Goal: Information Seeking & Learning: Learn about a topic

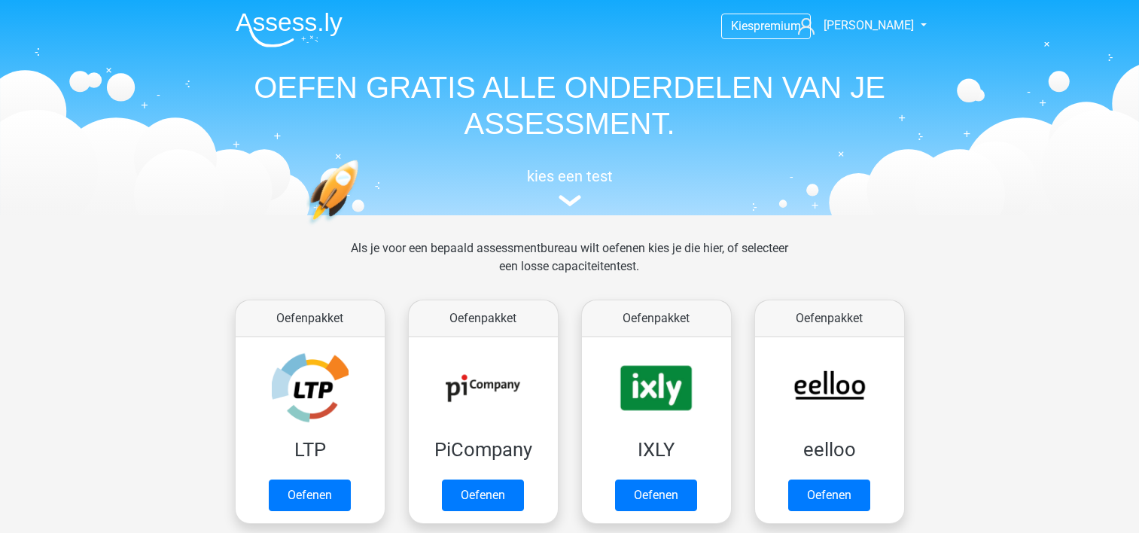
scroll to position [584, 0]
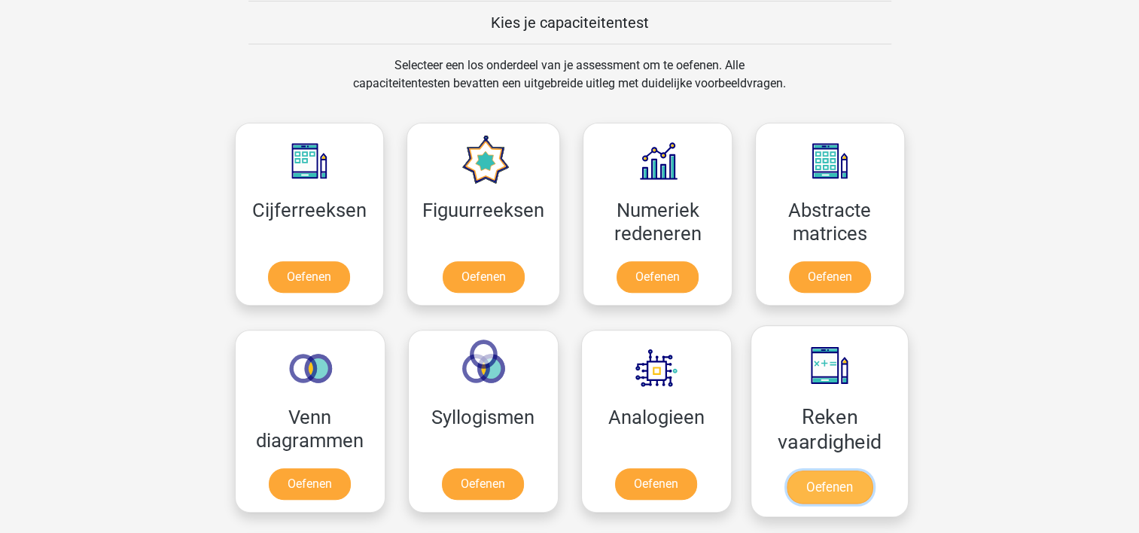
click at [812, 480] on link "Oefenen" at bounding box center [829, 487] width 86 height 33
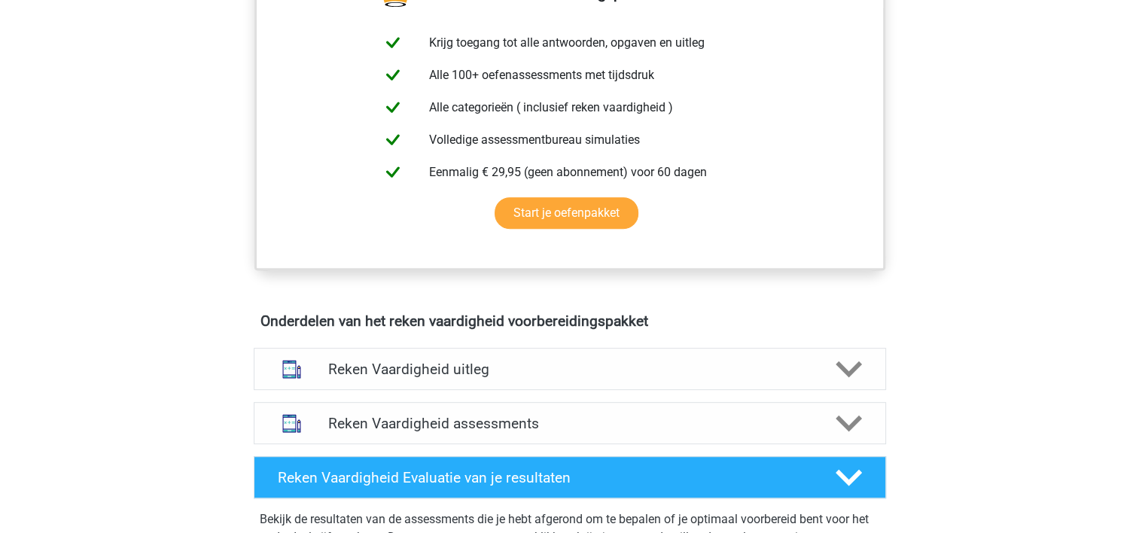
scroll to position [571, 0]
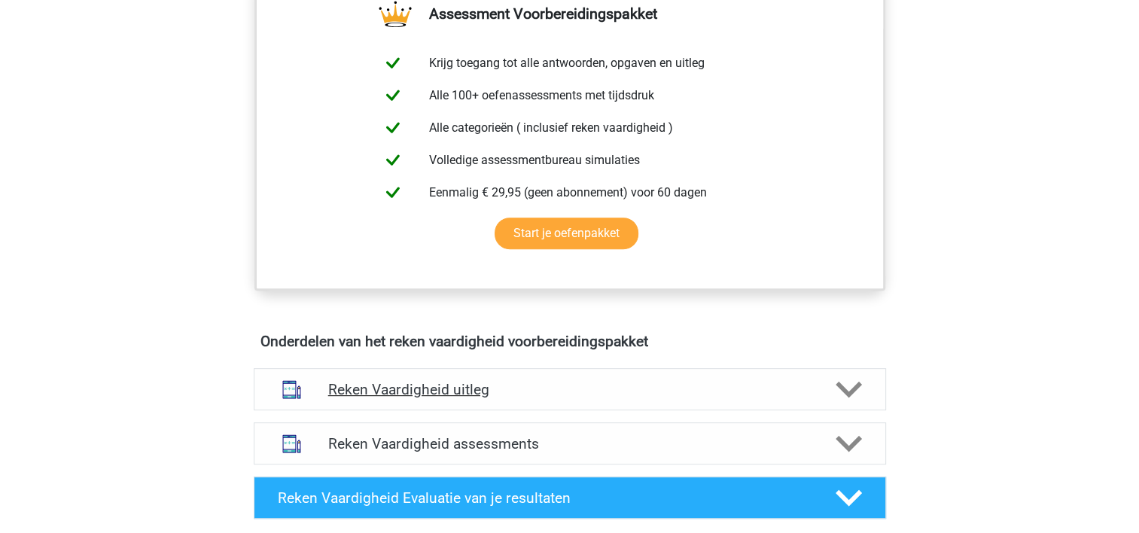
click at [849, 389] on icon at bounding box center [849, 389] width 26 height 26
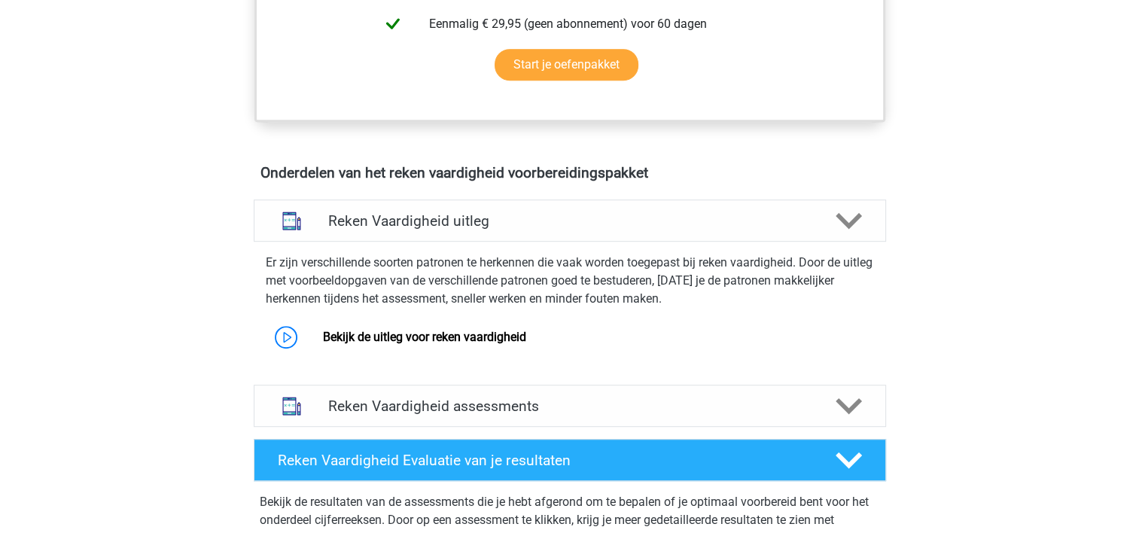
scroll to position [751, 0]
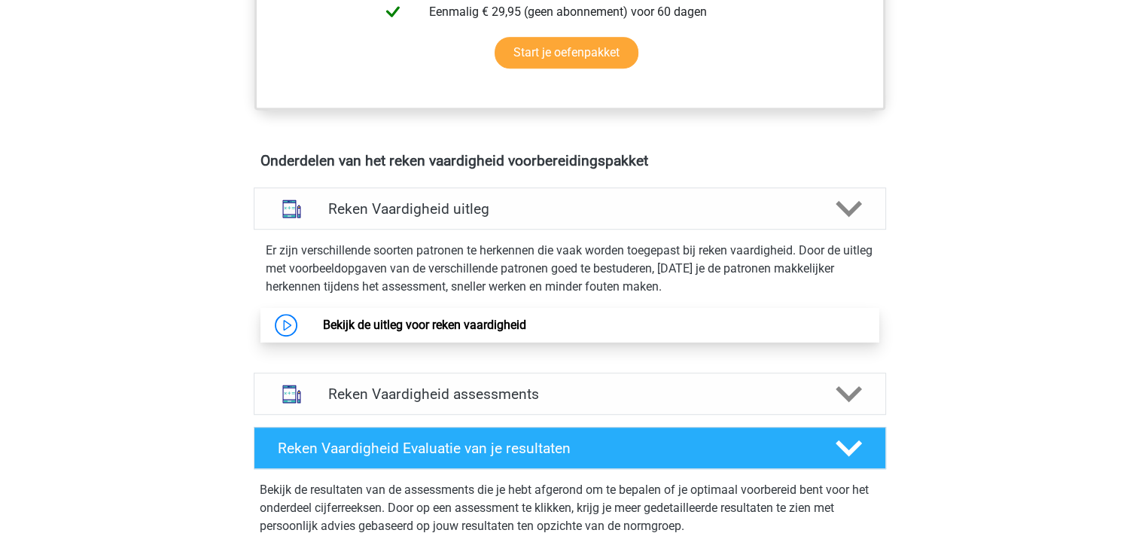
click at [323, 318] on link "Bekijk de uitleg voor reken vaardigheid" at bounding box center [424, 325] width 203 height 14
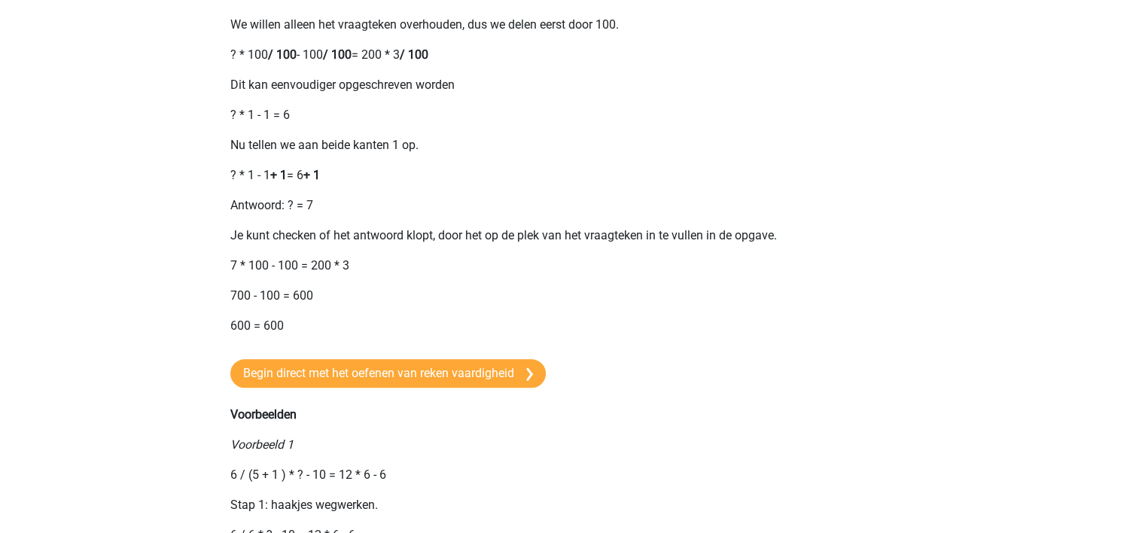
scroll to position [1110, 0]
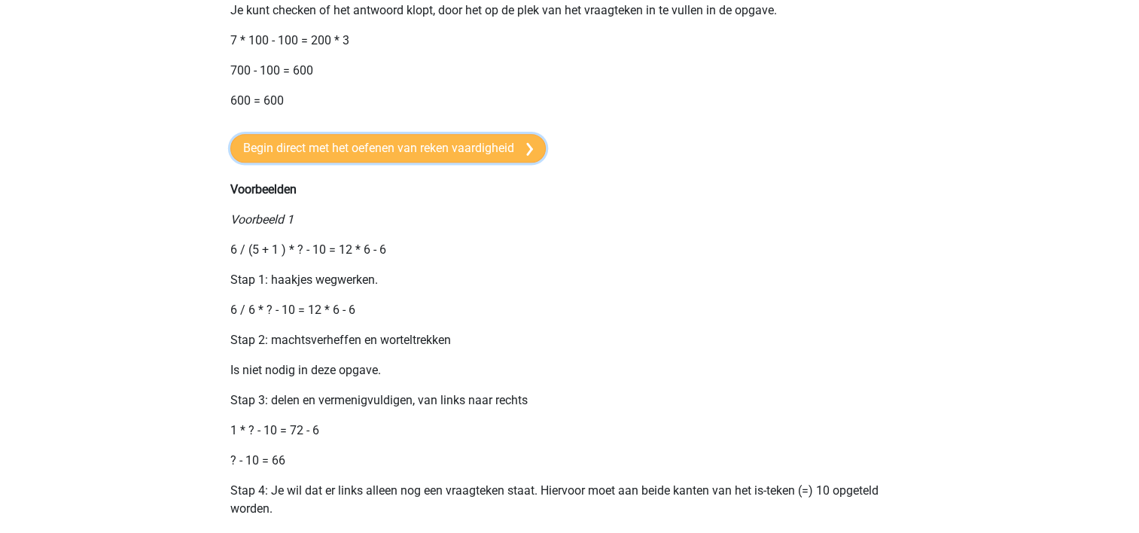
click at [344, 157] on link "Begin direct met het oefenen van reken vaardigheid" at bounding box center [387, 148] width 315 height 29
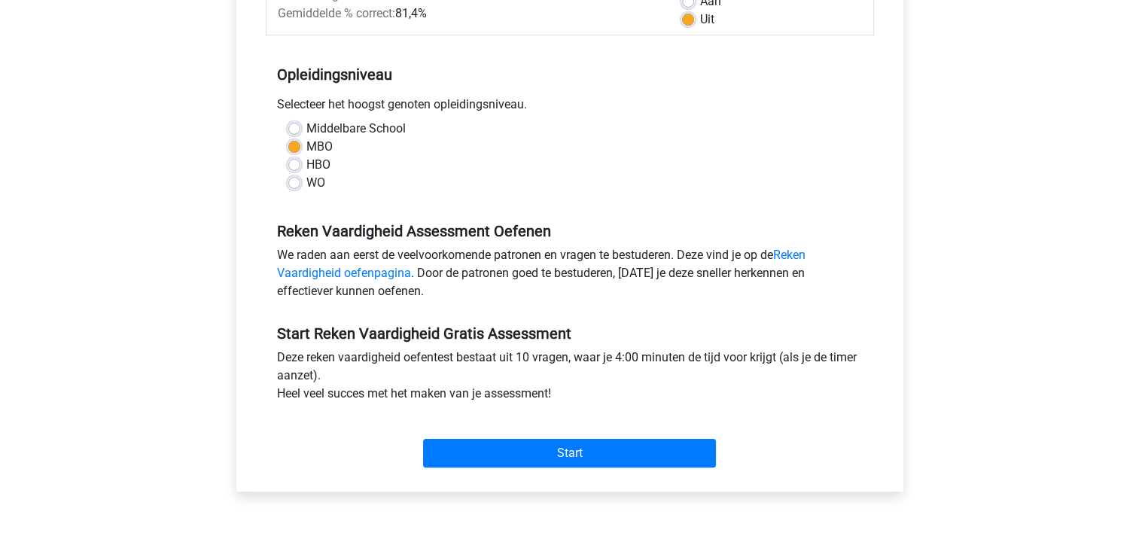
scroll to position [271, 0]
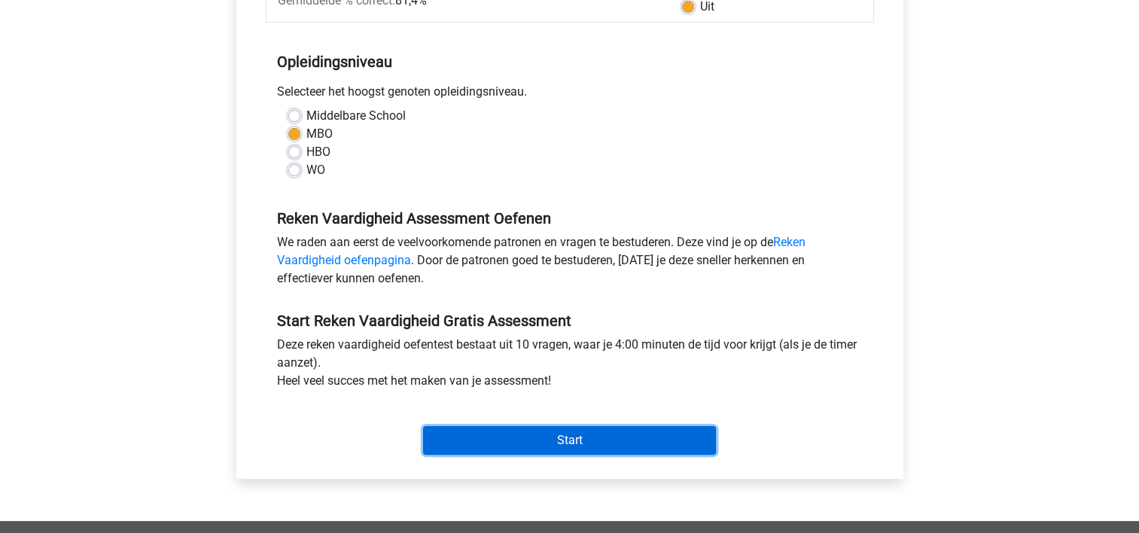
click at [556, 435] on input "Start" at bounding box center [569, 440] width 293 height 29
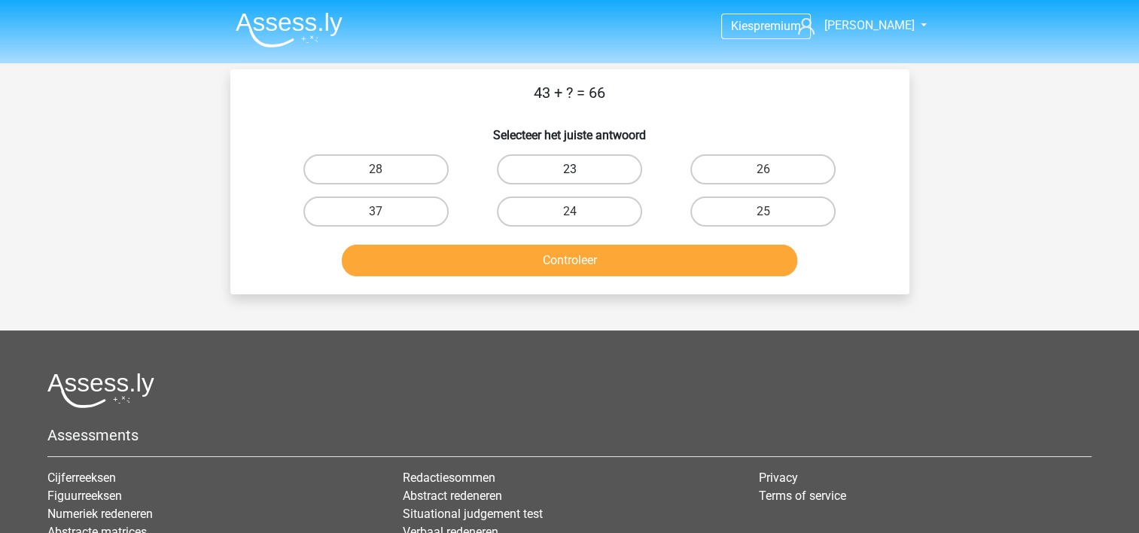
click at [584, 169] on label "23" at bounding box center [569, 169] width 145 height 30
click at [579, 169] on input "23" at bounding box center [574, 174] width 10 height 10
radio input "true"
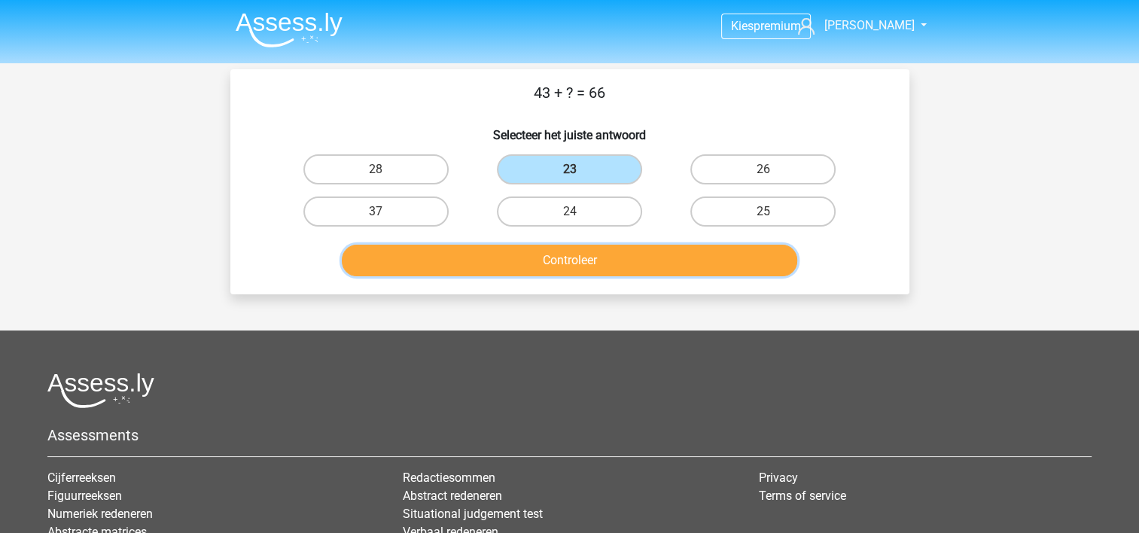
click at [569, 249] on button "Controleer" at bounding box center [570, 261] width 456 height 32
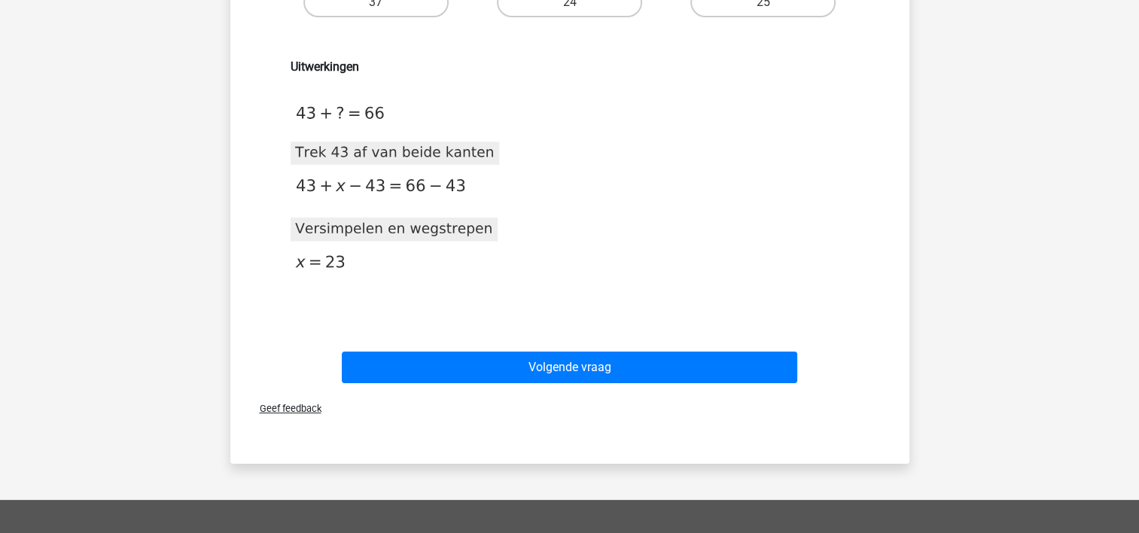
scroll to position [211, 0]
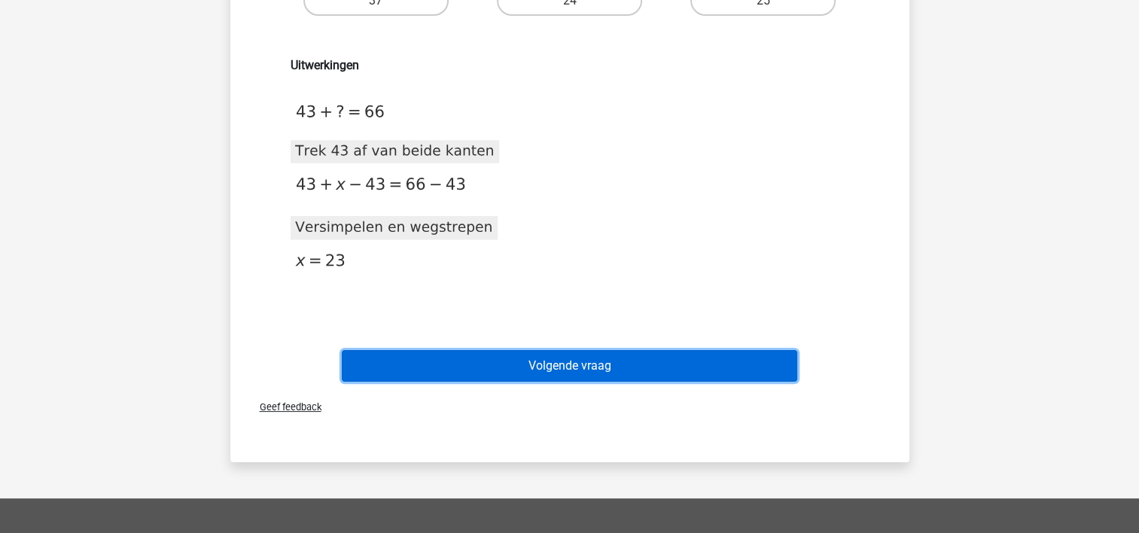
click at [573, 365] on button "Volgende vraag" at bounding box center [570, 366] width 456 height 32
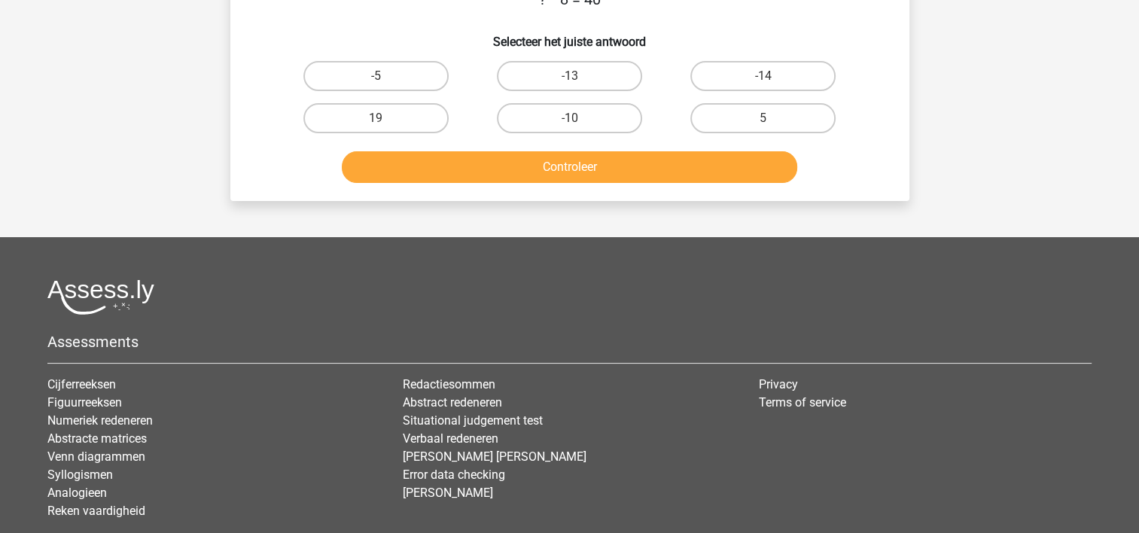
scroll to position [69, 0]
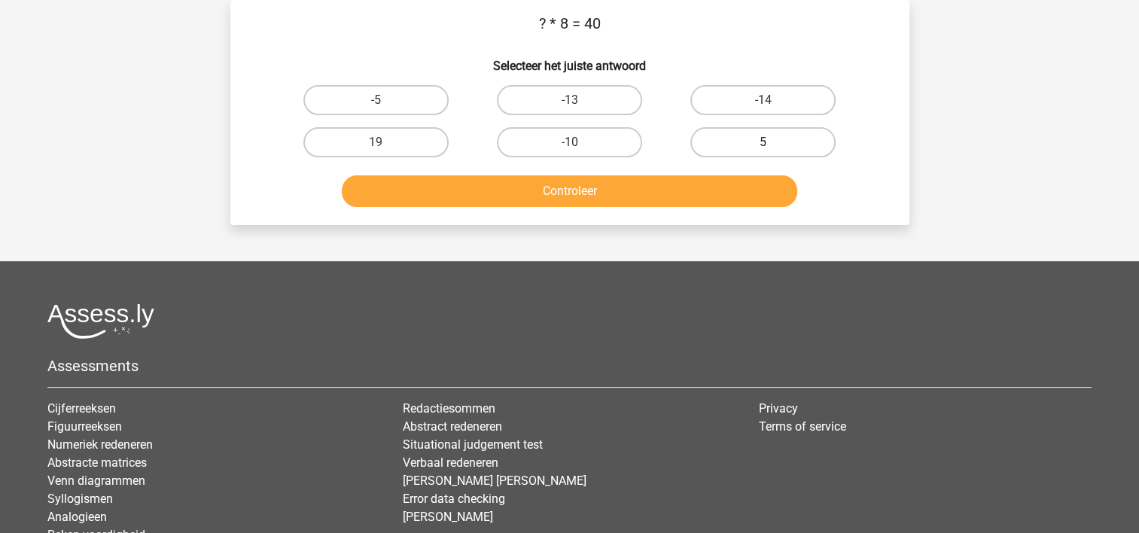
click at [757, 132] on label "5" at bounding box center [762, 142] width 145 height 30
click at [764, 142] on input "5" at bounding box center [769, 147] width 10 height 10
radio input "true"
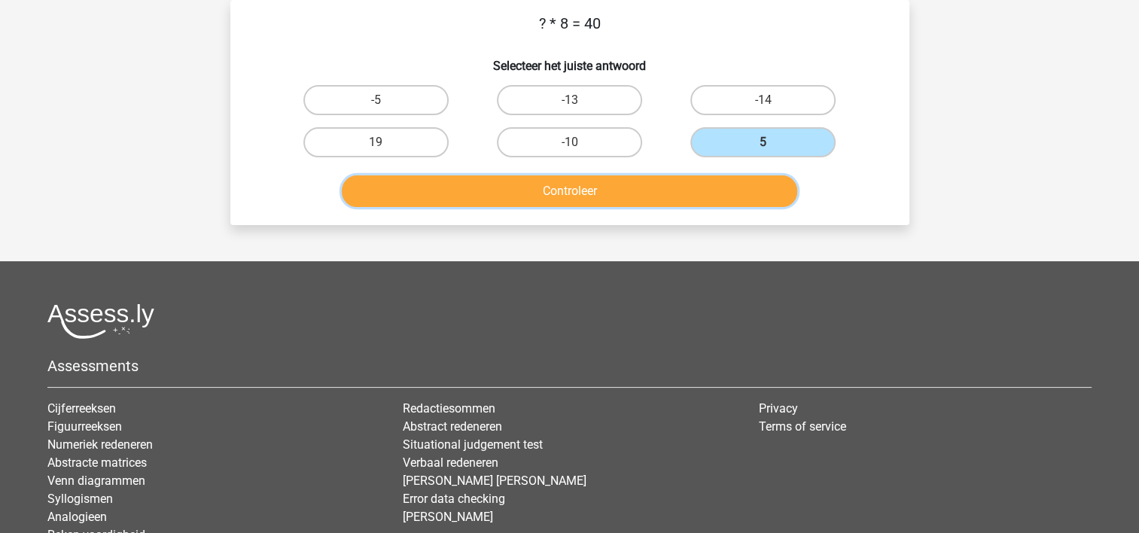
click at [578, 190] on button "Controleer" at bounding box center [570, 191] width 456 height 32
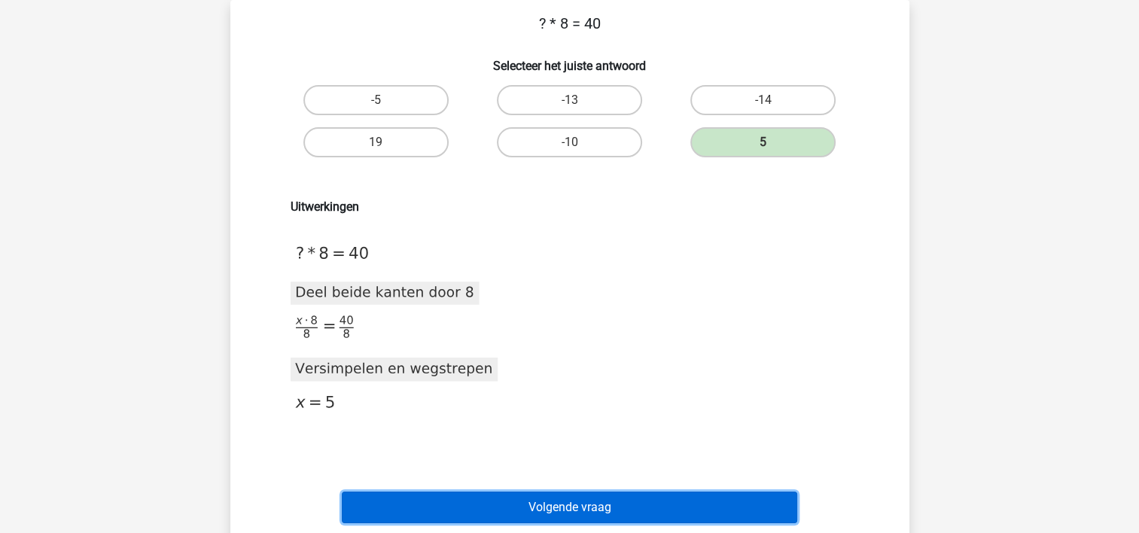
click at [522, 511] on button "Volgende vraag" at bounding box center [570, 508] width 456 height 32
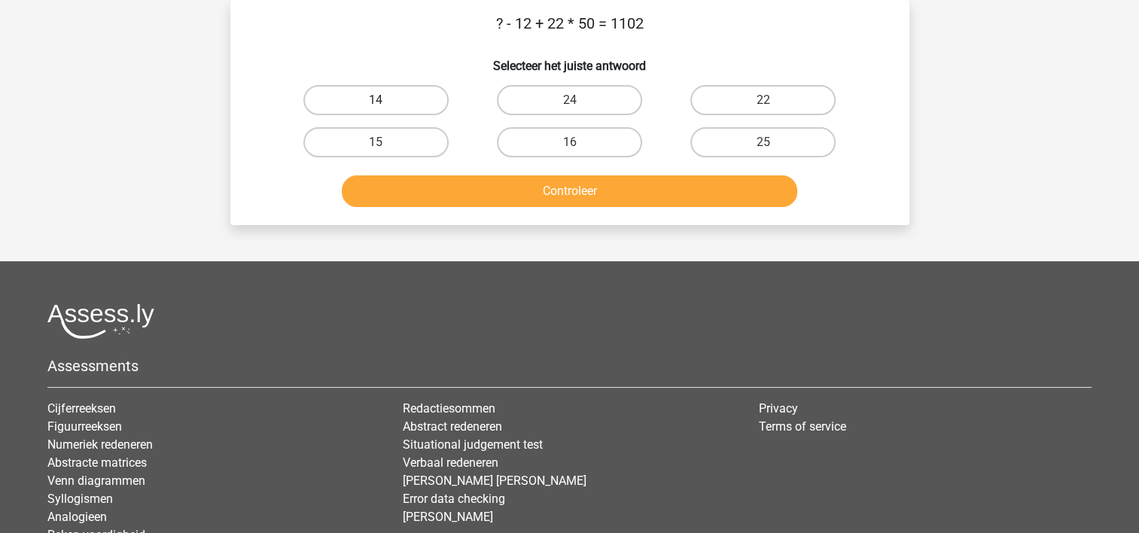
click at [399, 99] on label "14" at bounding box center [375, 100] width 145 height 30
click at [386, 100] on input "14" at bounding box center [381, 105] width 10 height 10
radio input "true"
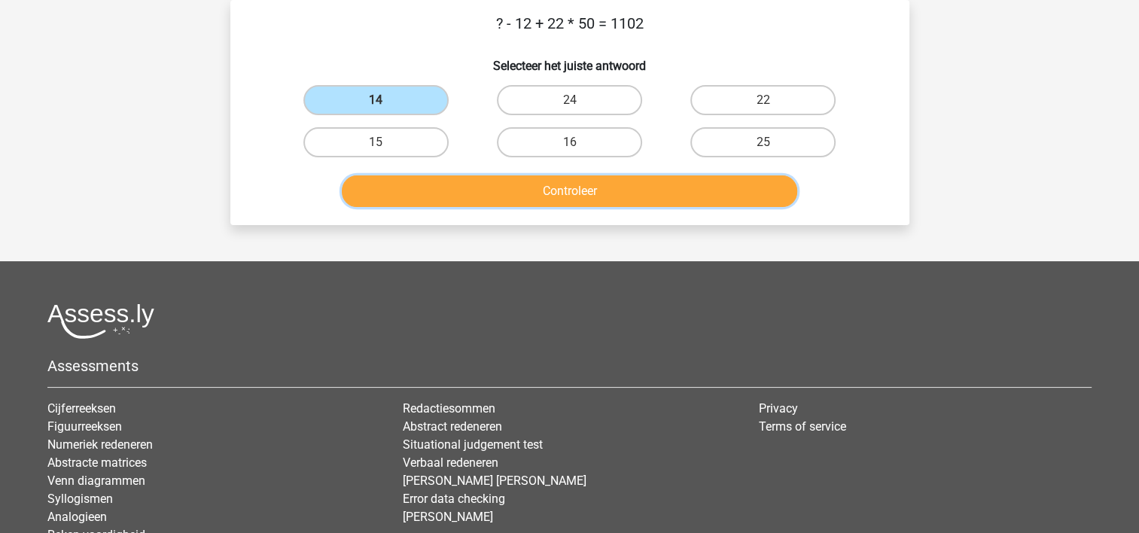
click at [492, 190] on button "Controleer" at bounding box center [570, 191] width 456 height 32
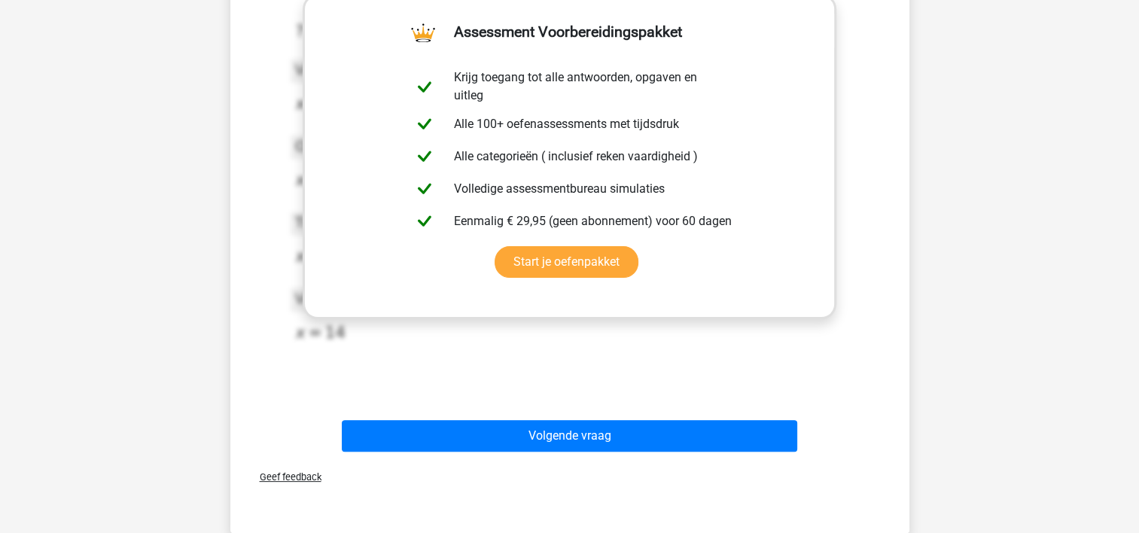
scroll to position [310, 0]
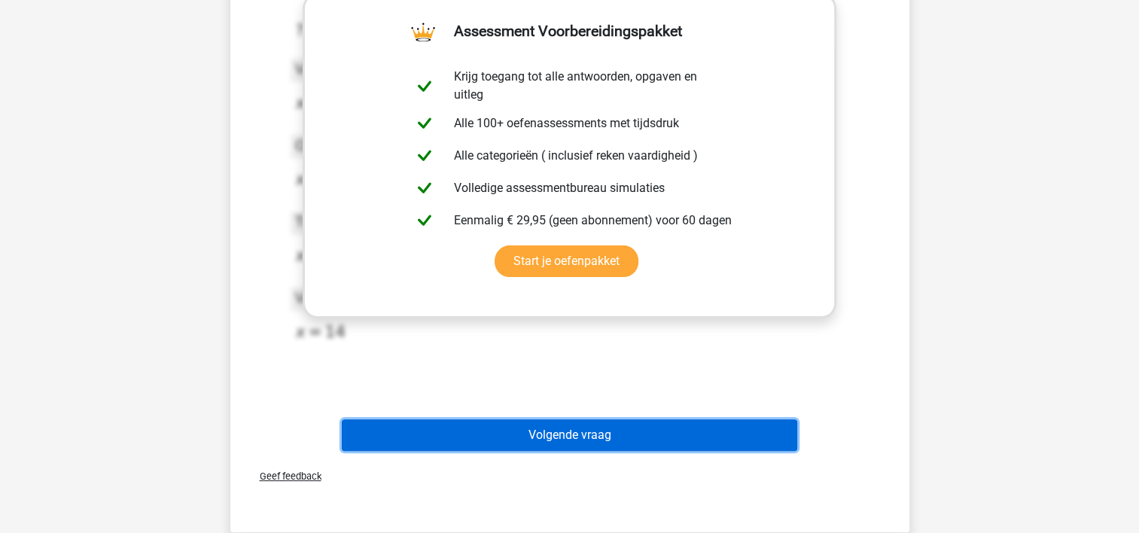
click at [575, 431] on button "Volgende vraag" at bounding box center [570, 435] width 456 height 32
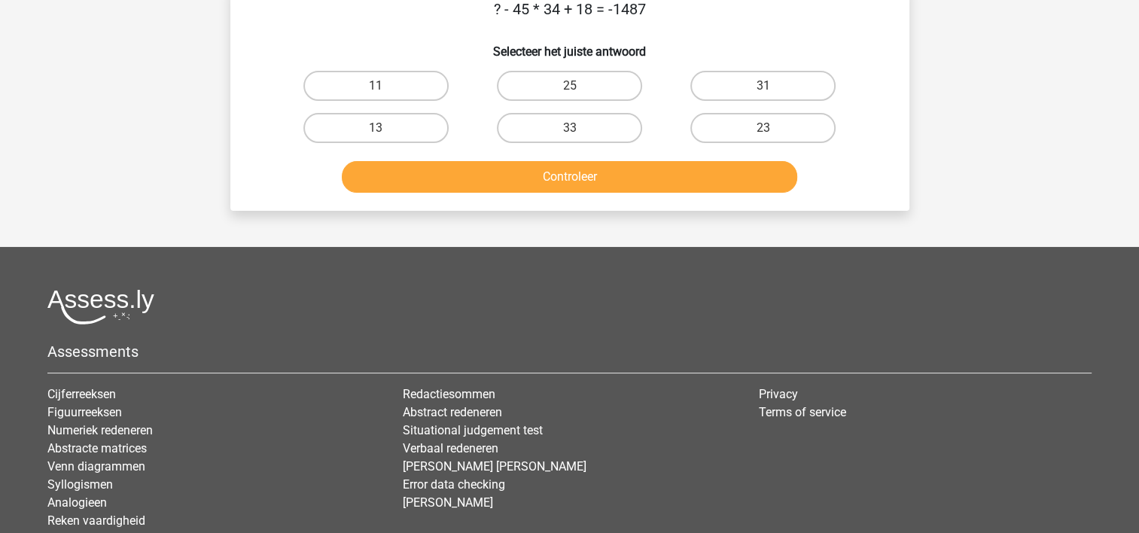
scroll to position [69, 0]
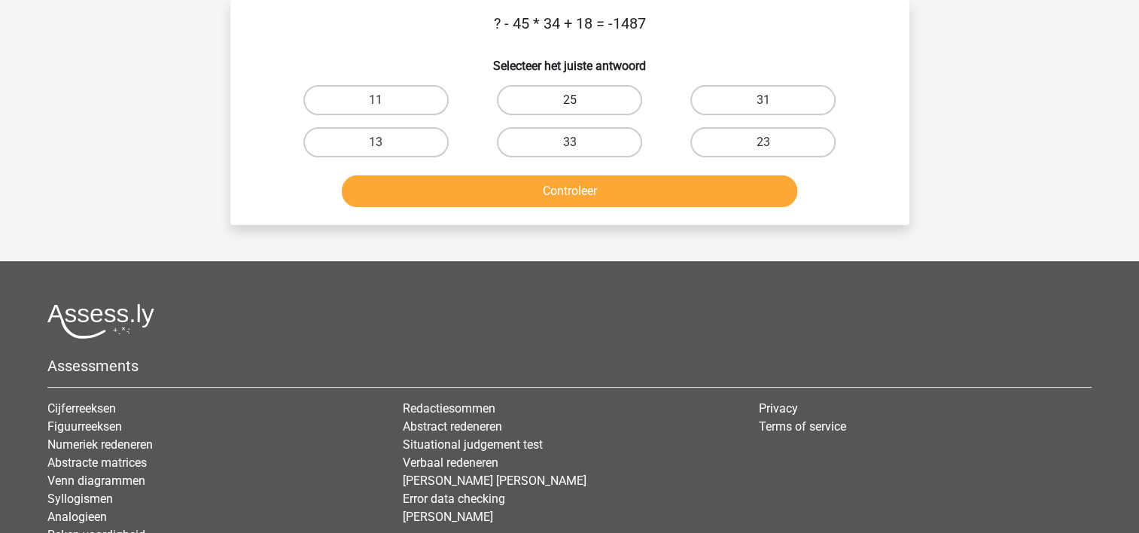
click at [551, 105] on label "25" at bounding box center [569, 100] width 145 height 30
click at [569, 105] on input "25" at bounding box center [574, 105] width 10 height 10
radio input "true"
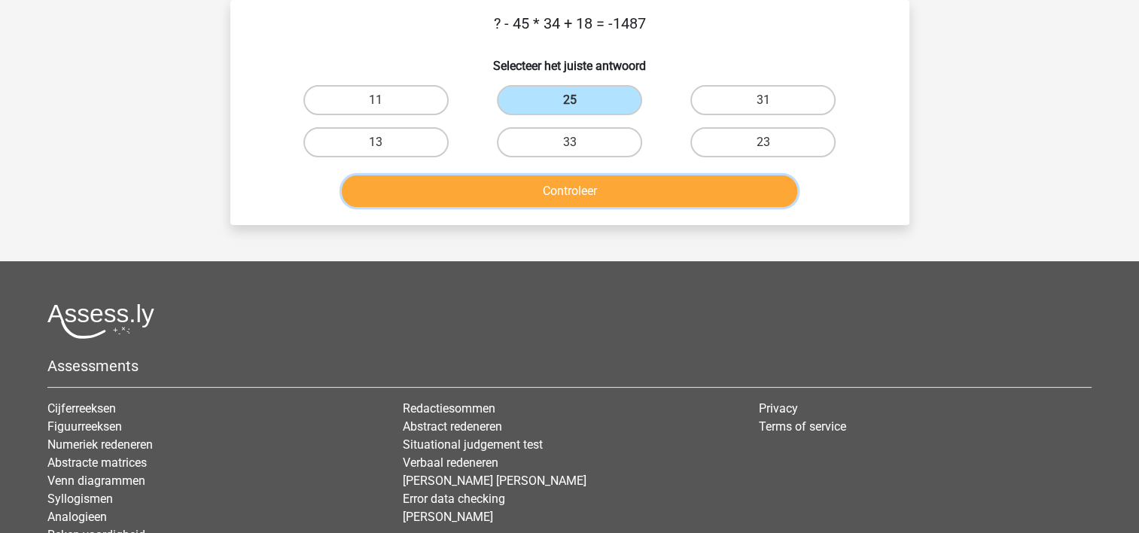
click at [536, 187] on button "Controleer" at bounding box center [570, 191] width 456 height 32
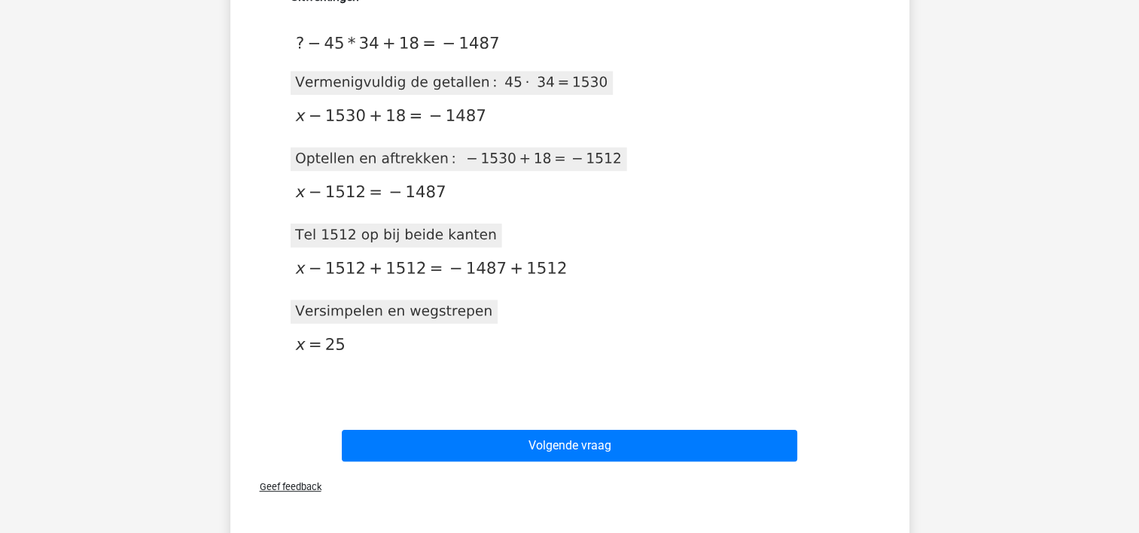
scroll to position [280, 0]
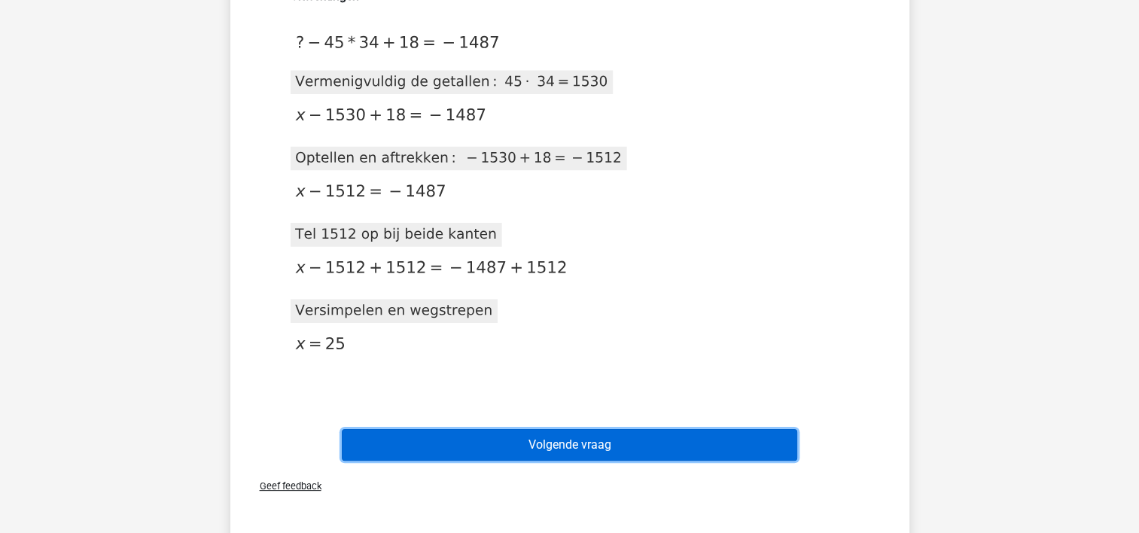
click at [560, 435] on button "Volgende vraag" at bounding box center [570, 445] width 456 height 32
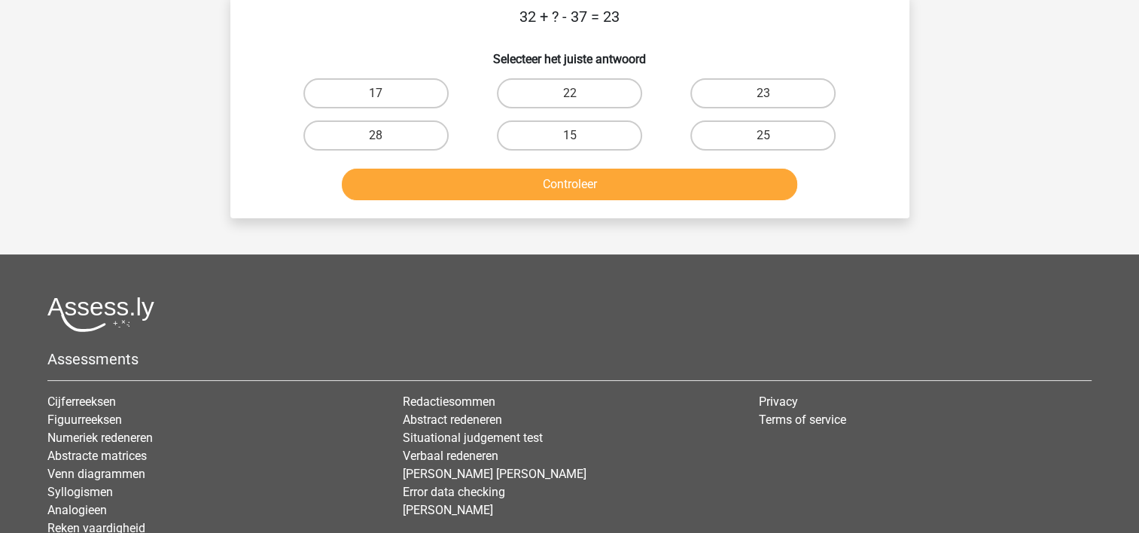
scroll to position [69, 0]
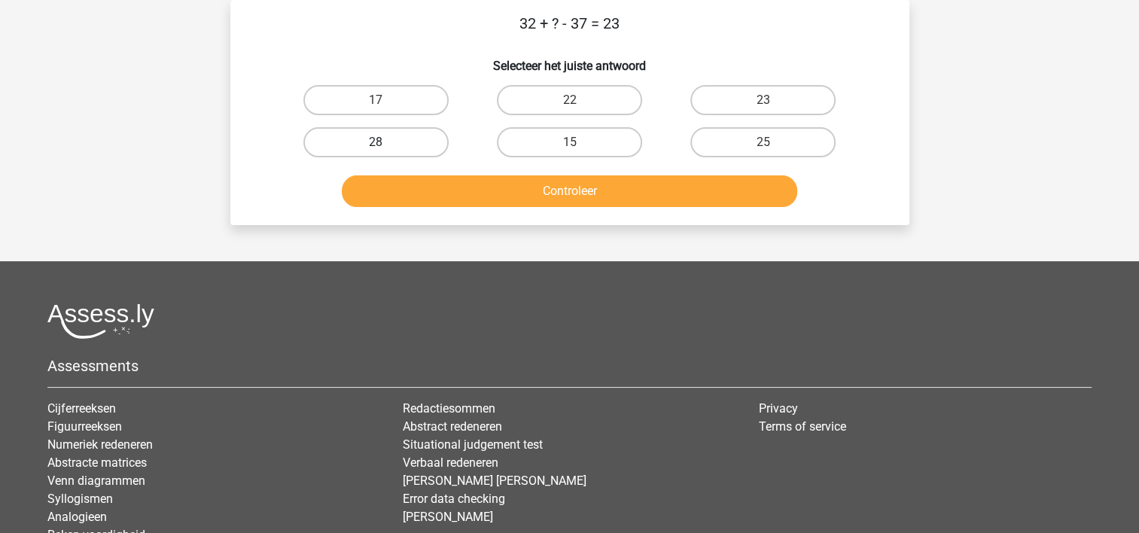
click at [370, 142] on label "28" at bounding box center [375, 142] width 145 height 30
click at [376, 142] on input "28" at bounding box center [381, 147] width 10 height 10
radio input "true"
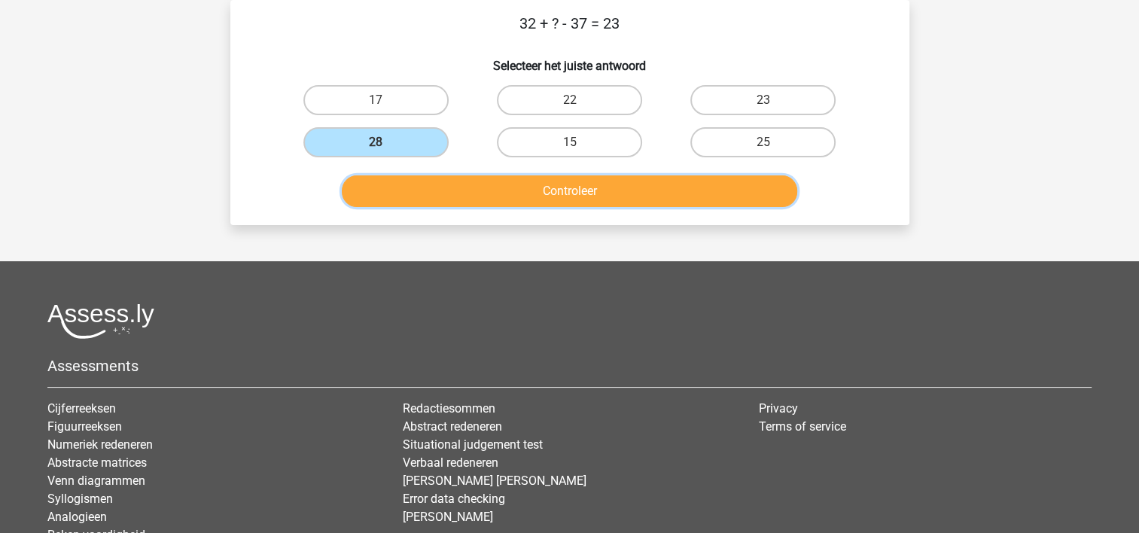
click at [446, 180] on button "Controleer" at bounding box center [570, 191] width 456 height 32
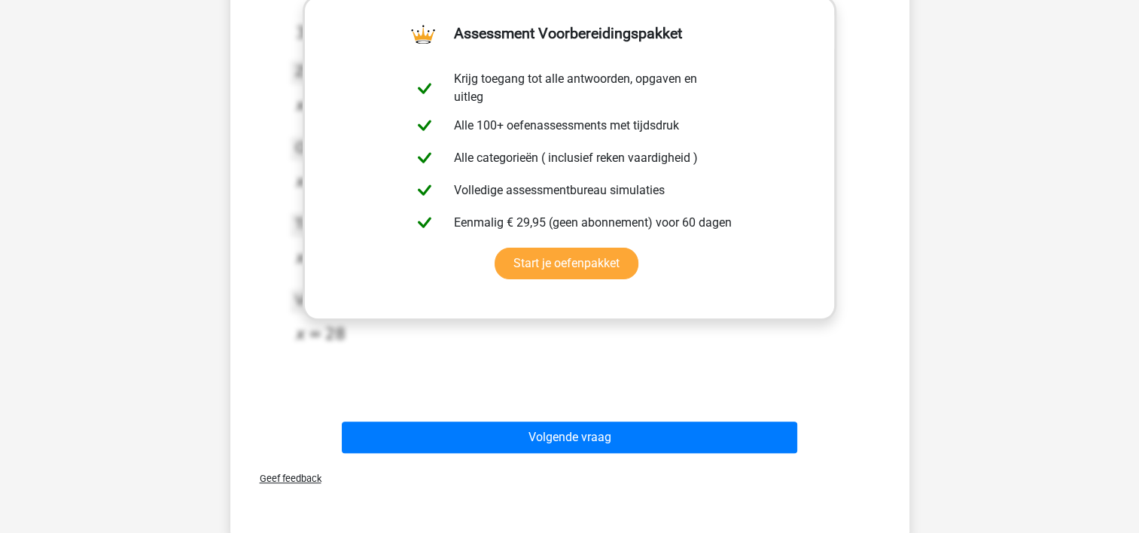
scroll to position [310, 0]
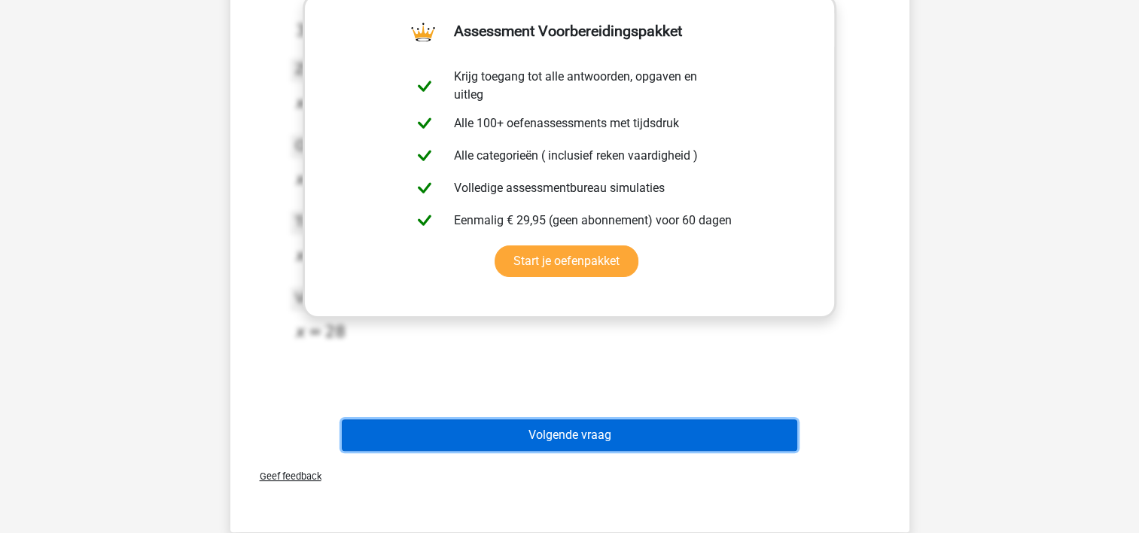
click at [648, 430] on button "Volgende vraag" at bounding box center [570, 435] width 456 height 32
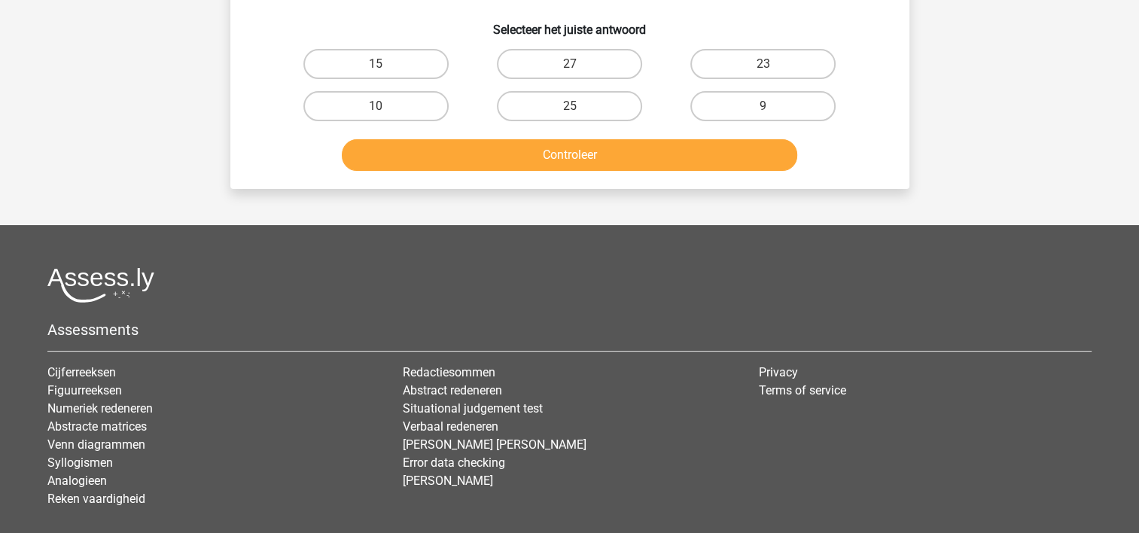
scroll to position [69, 0]
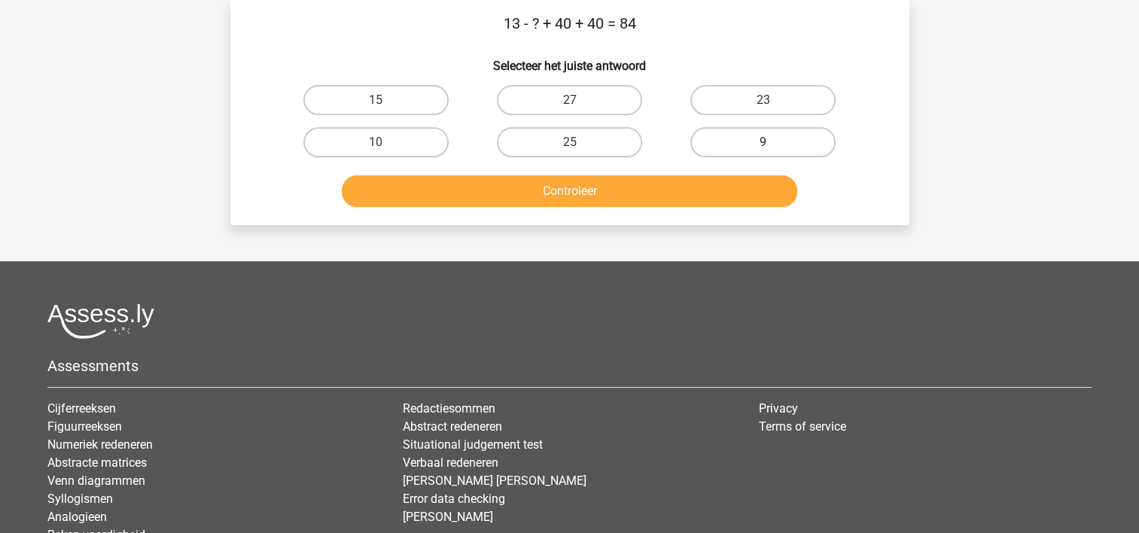
click at [763, 141] on label "9" at bounding box center [762, 142] width 145 height 30
click at [764, 142] on input "9" at bounding box center [769, 147] width 10 height 10
radio input "true"
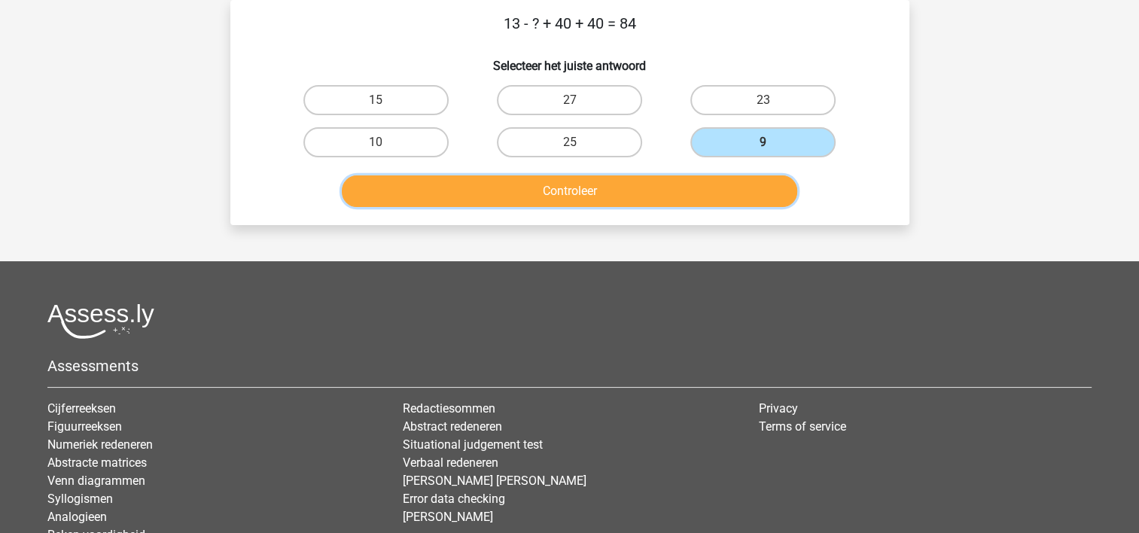
click at [646, 178] on button "Controleer" at bounding box center [570, 191] width 456 height 32
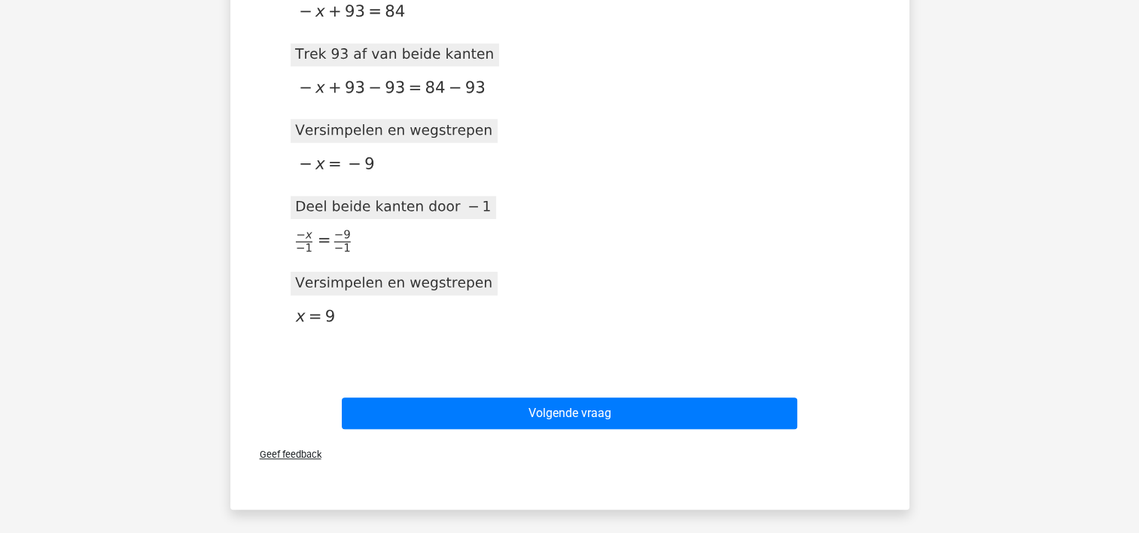
scroll to position [461, 0]
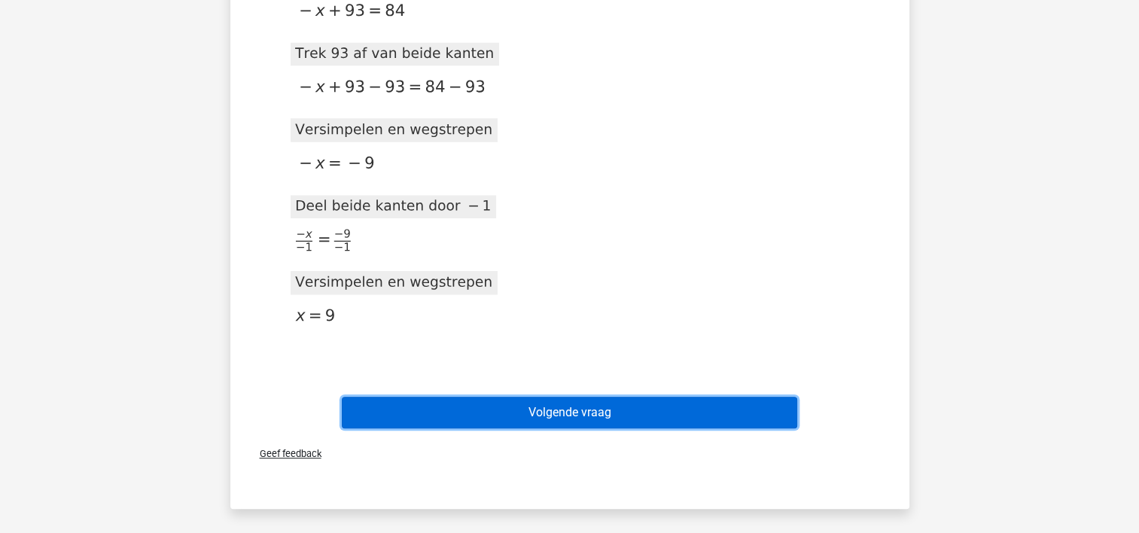
click at [553, 406] on button "Volgende vraag" at bounding box center [570, 413] width 456 height 32
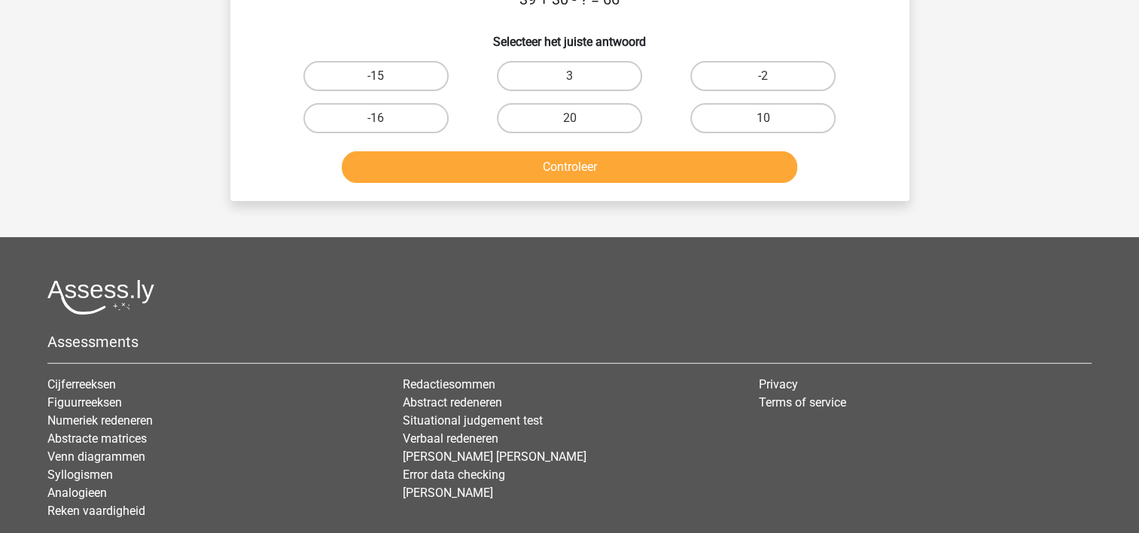
scroll to position [69, 0]
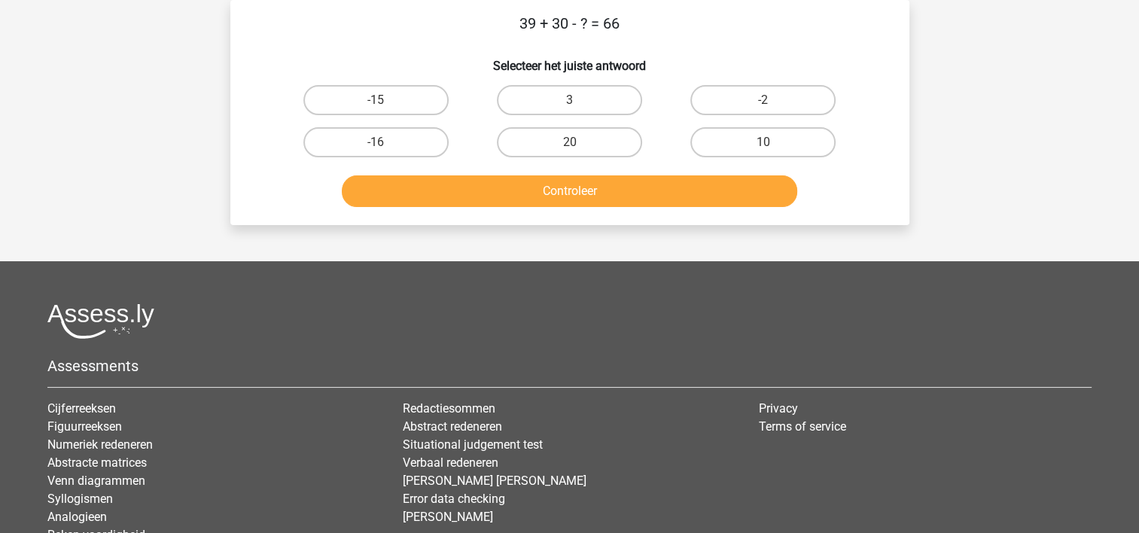
click at [575, 102] on input "3" at bounding box center [574, 105] width 10 height 10
radio input "true"
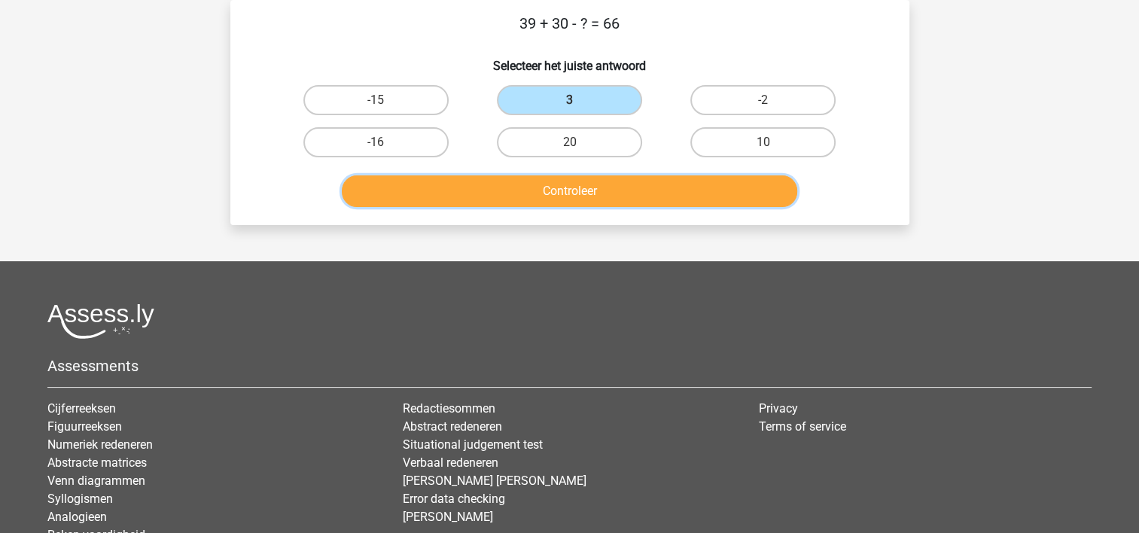
click at [565, 184] on button "Controleer" at bounding box center [570, 191] width 456 height 32
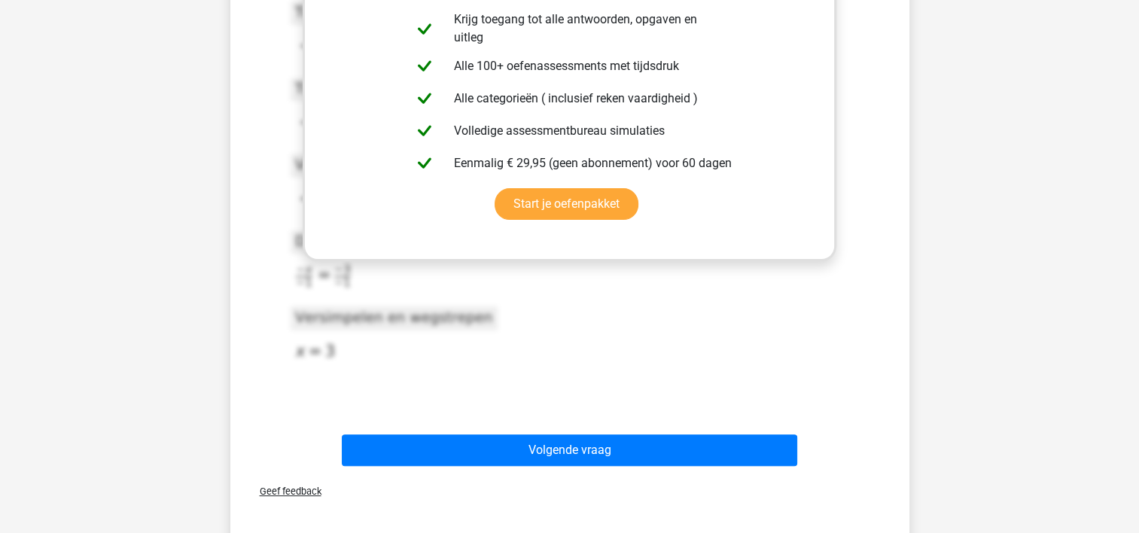
scroll to position [370, 0]
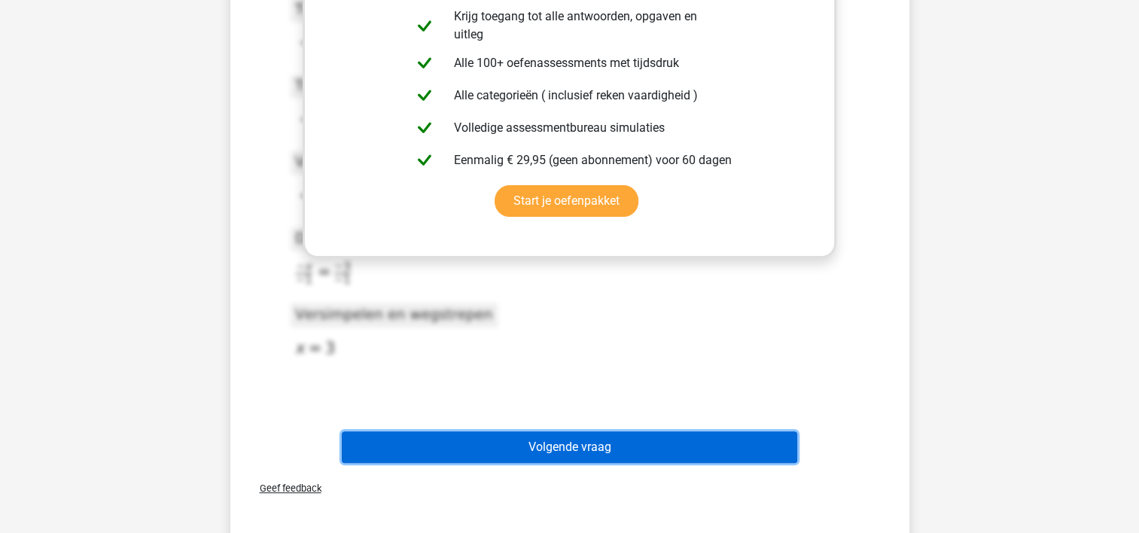
click at [578, 450] on button "Volgende vraag" at bounding box center [570, 447] width 456 height 32
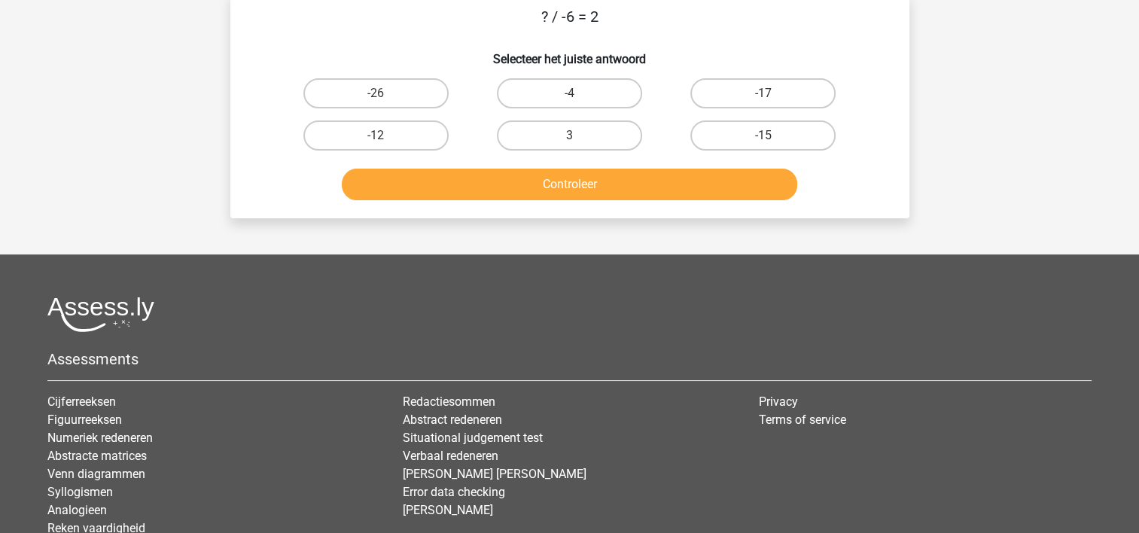
scroll to position [69, 0]
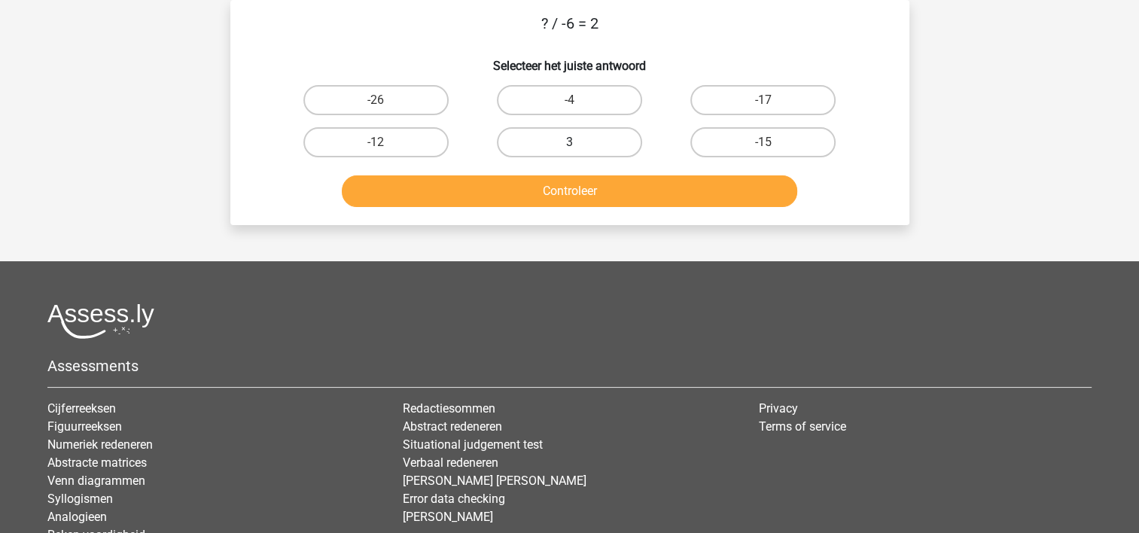
click at [540, 141] on label "3" at bounding box center [569, 142] width 145 height 30
click at [569, 142] on input "3" at bounding box center [574, 147] width 10 height 10
radio input "true"
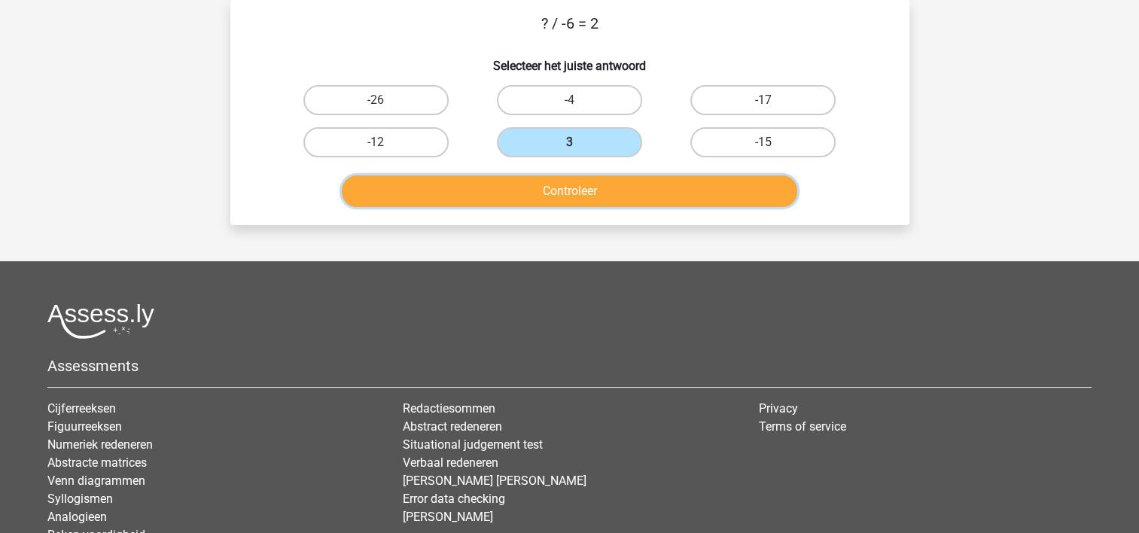
click at [547, 187] on button "Controleer" at bounding box center [570, 191] width 456 height 32
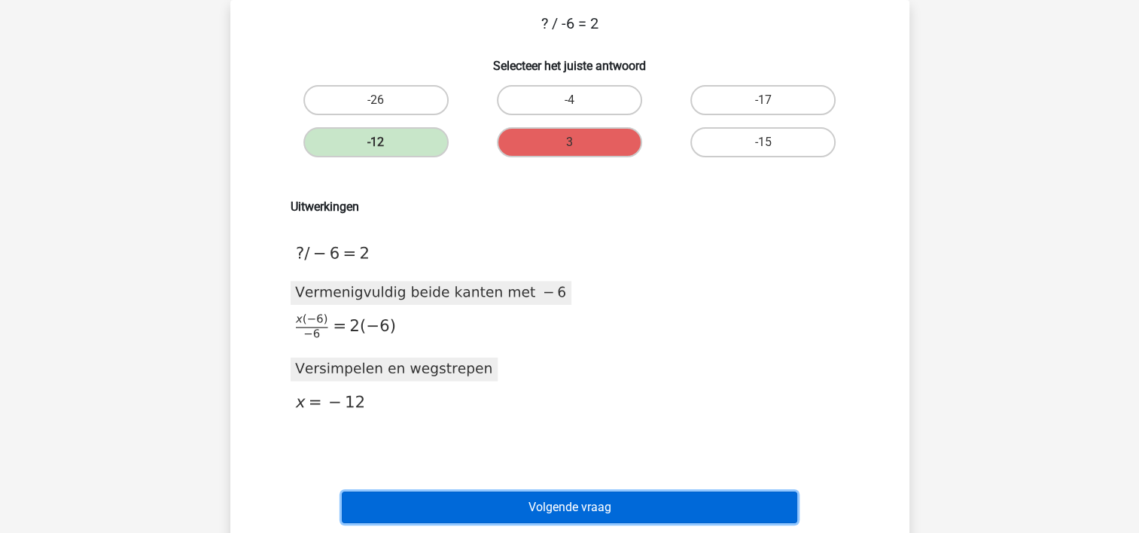
click at [594, 506] on button "Volgende vraag" at bounding box center [570, 508] width 456 height 32
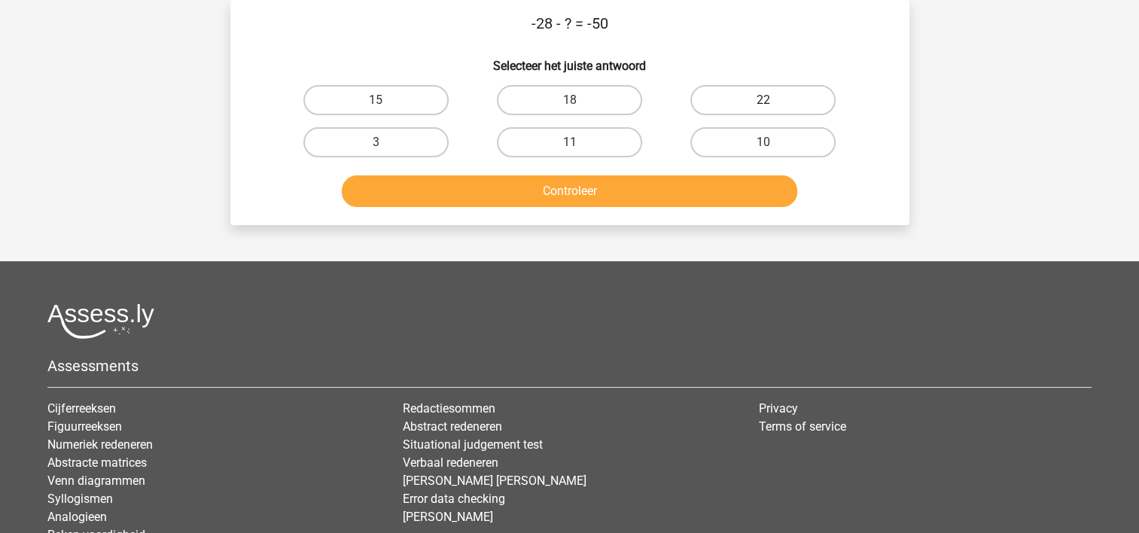
click at [768, 98] on label "22" at bounding box center [762, 100] width 145 height 30
click at [768, 100] on input "22" at bounding box center [769, 105] width 10 height 10
radio input "true"
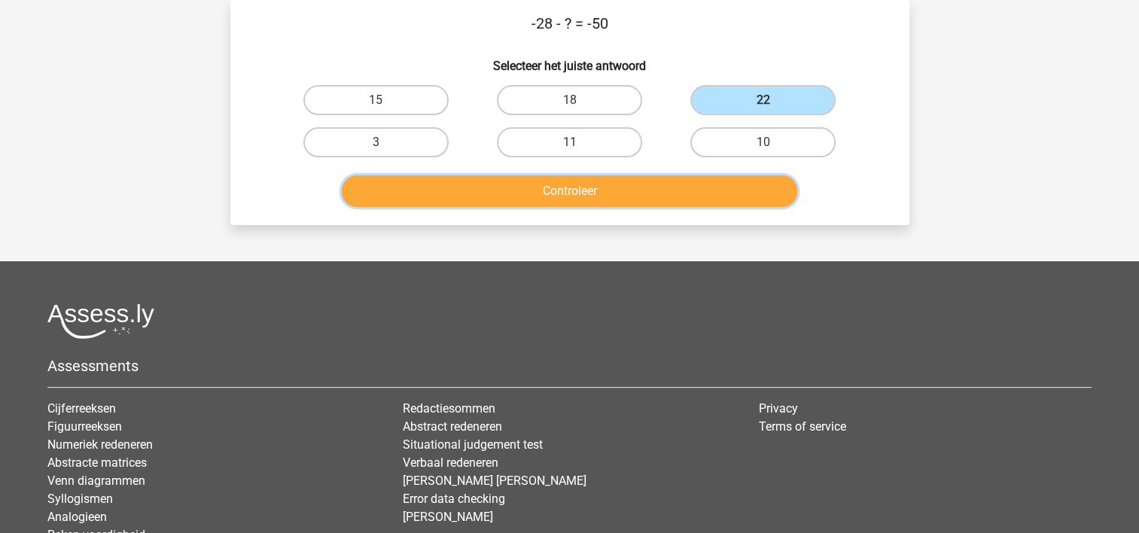
click at [622, 180] on button "Controleer" at bounding box center [570, 191] width 456 height 32
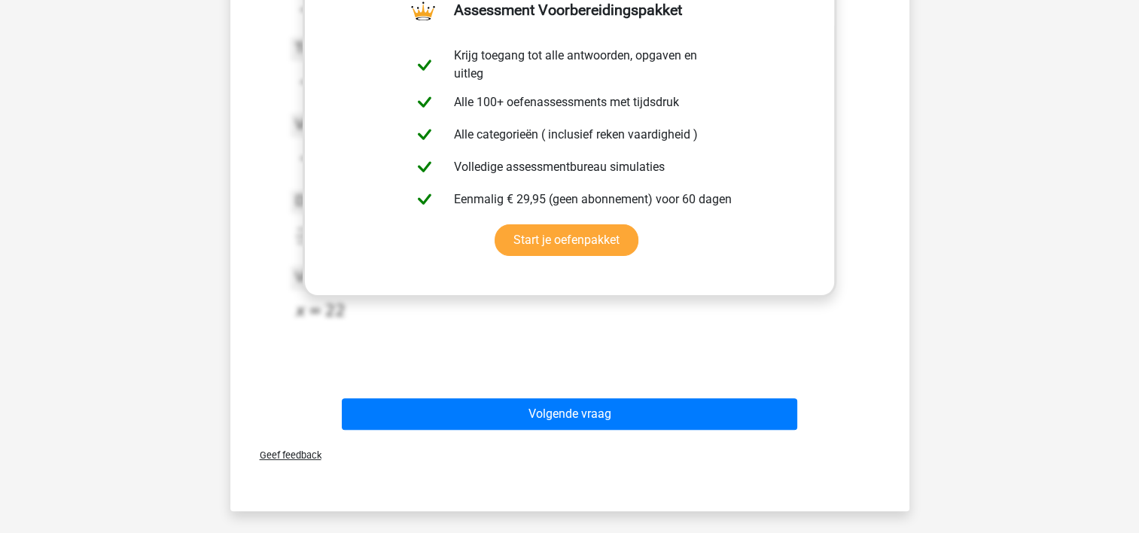
scroll to position [340, 0]
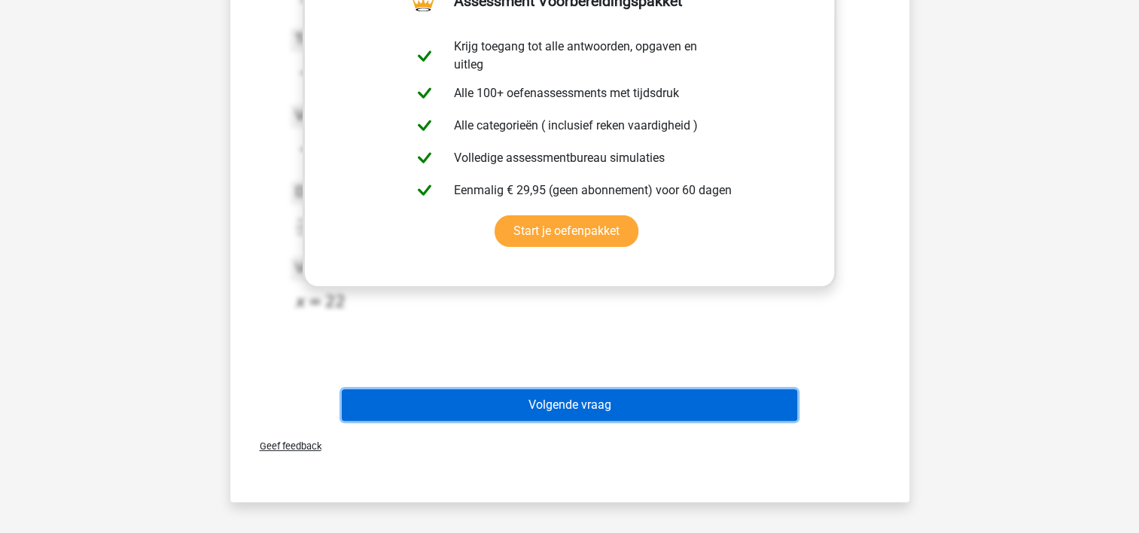
click at [642, 410] on button "Volgende vraag" at bounding box center [570, 405] width 456 height 32
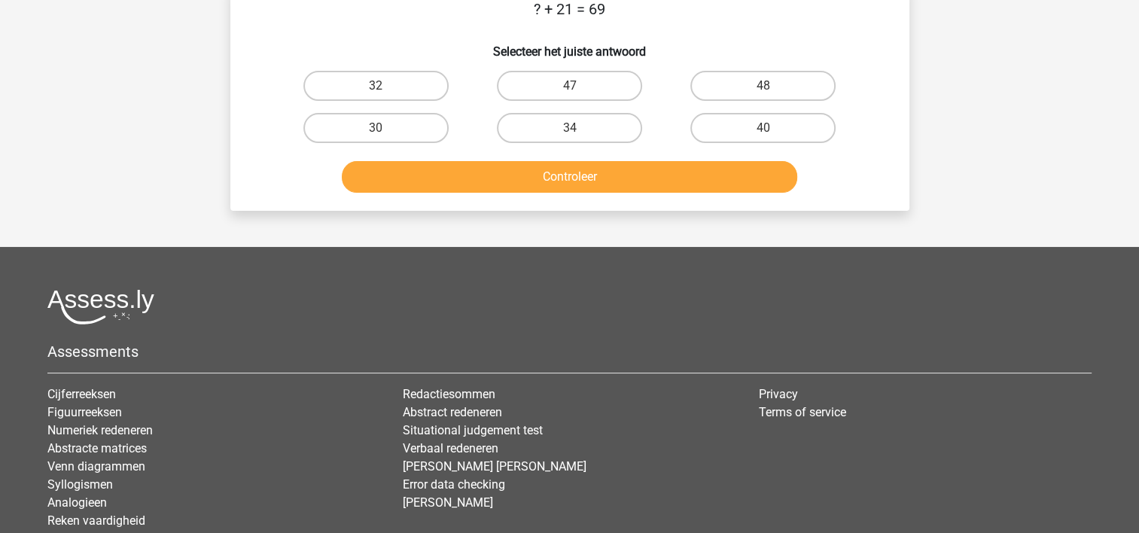
scroll to position [69, 0]
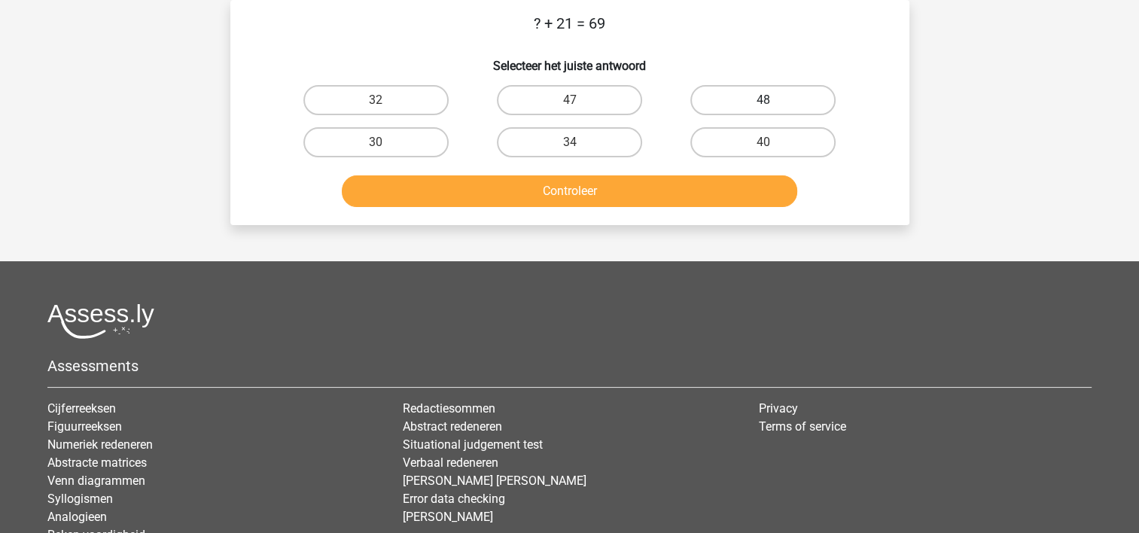
click at [756, 94] on label "48" at bounding box center [762, 100] width 145 height 30
click at [764, 100] on input "48" at bounding box center [769, 105] width 10 height 10
radio input "true"
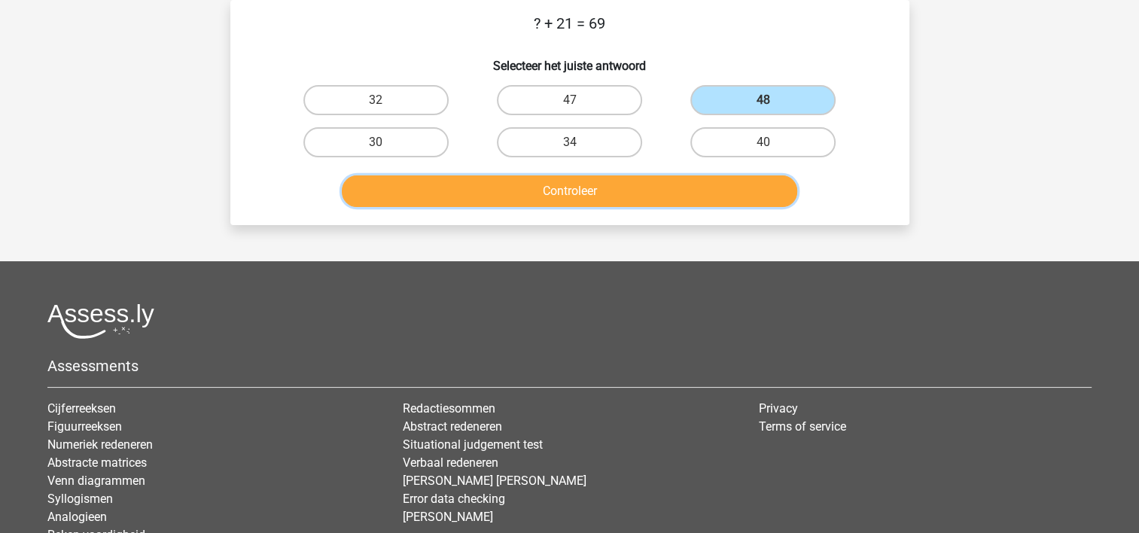
click at [612, 186] on button "Controleer" at bounding box center [570, 191] width 456 height 32
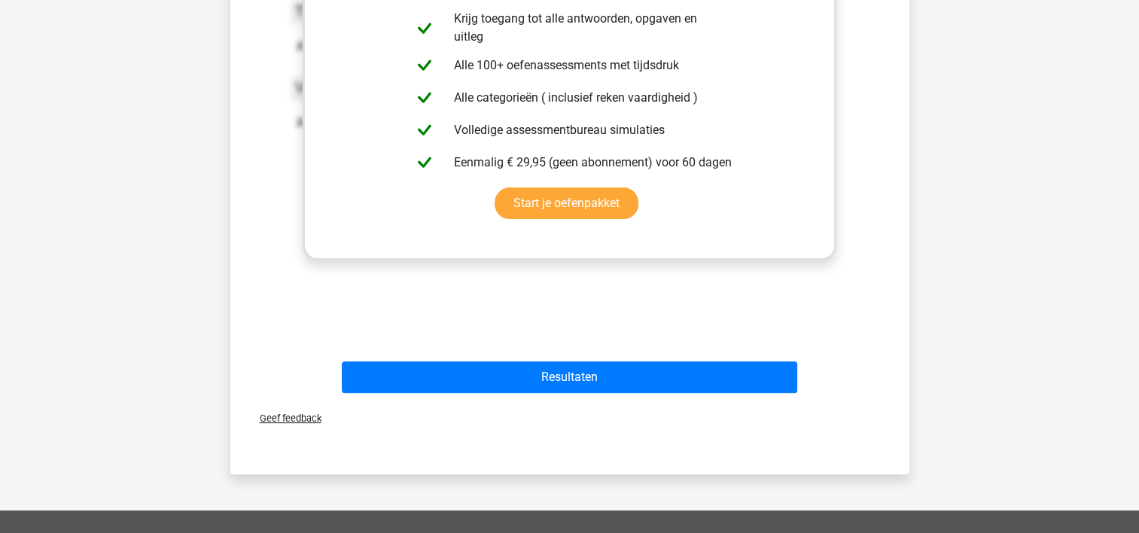
scroll to position [370, 0]
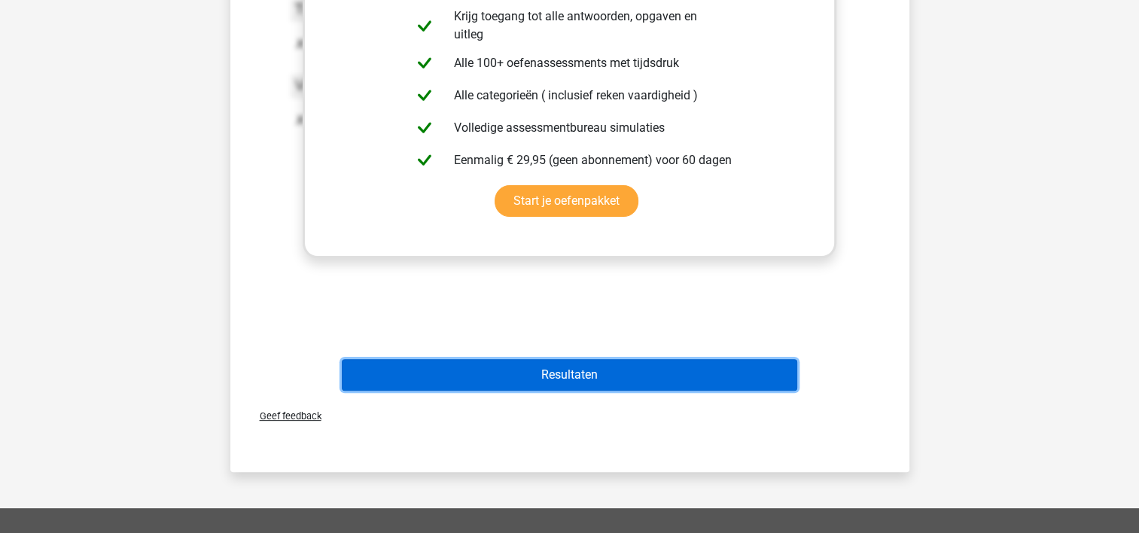
click at [578, 370] on button "Resultaten" at bounding box center [570, 375] width 456 height 32
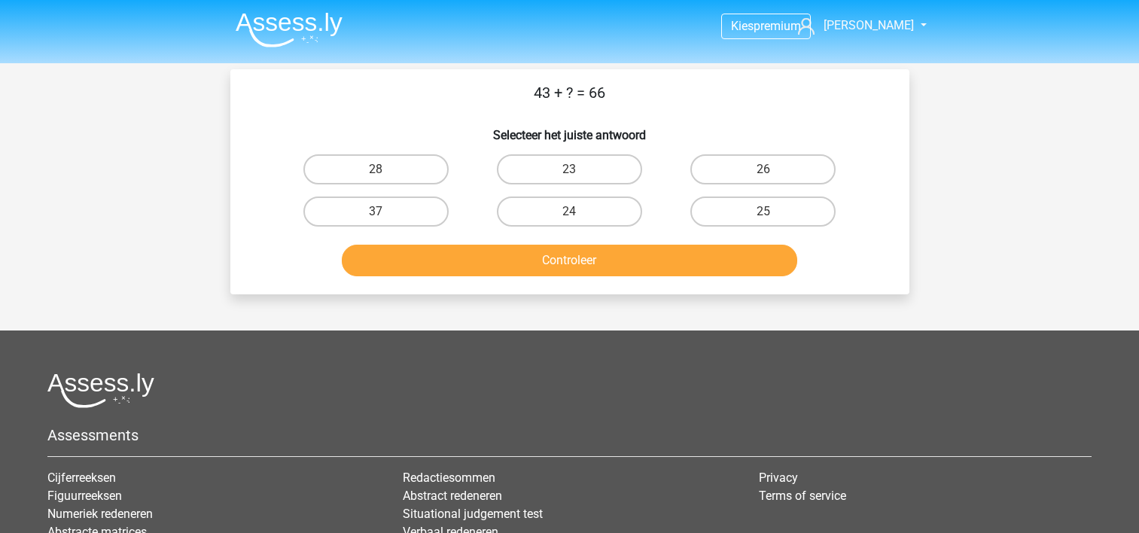
scroll to position [194, 0]
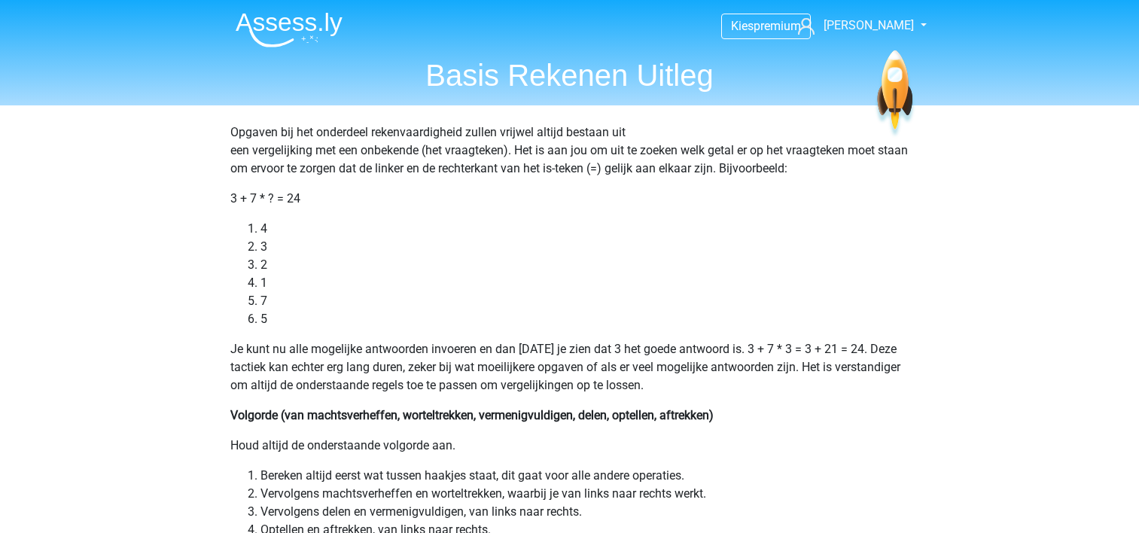
scroll to position [1108, 0]
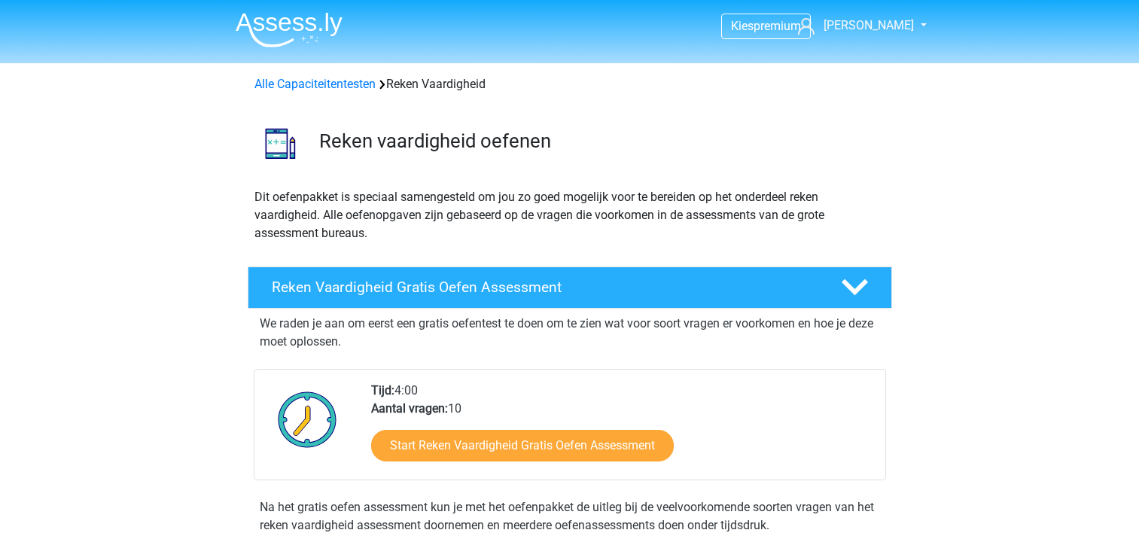
scroll to position [751, 0]
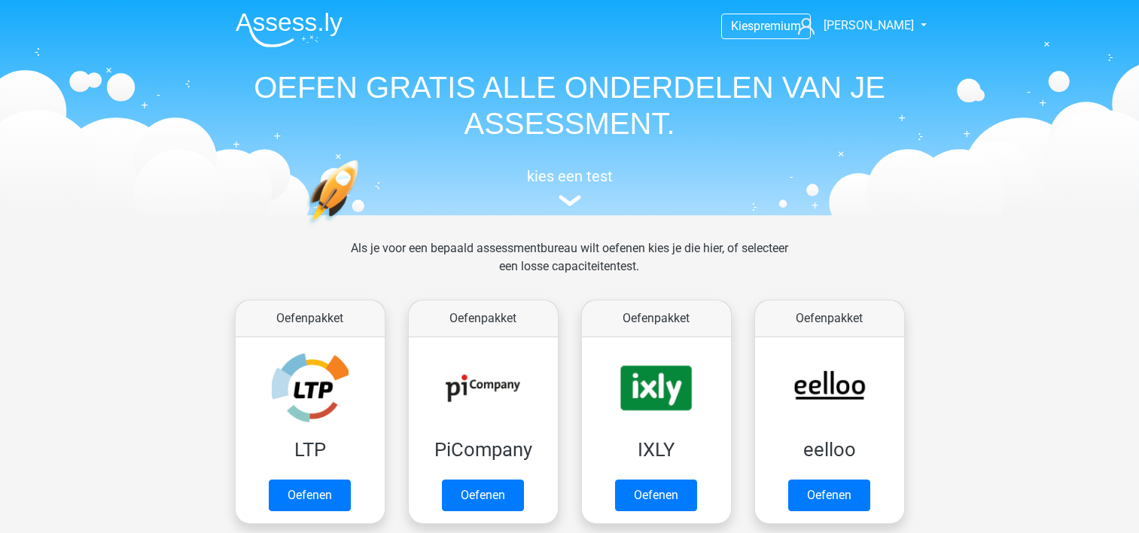
scroll to position [584, 0]
